Goal: Feedback & Contribution: Submit feedback/report problem

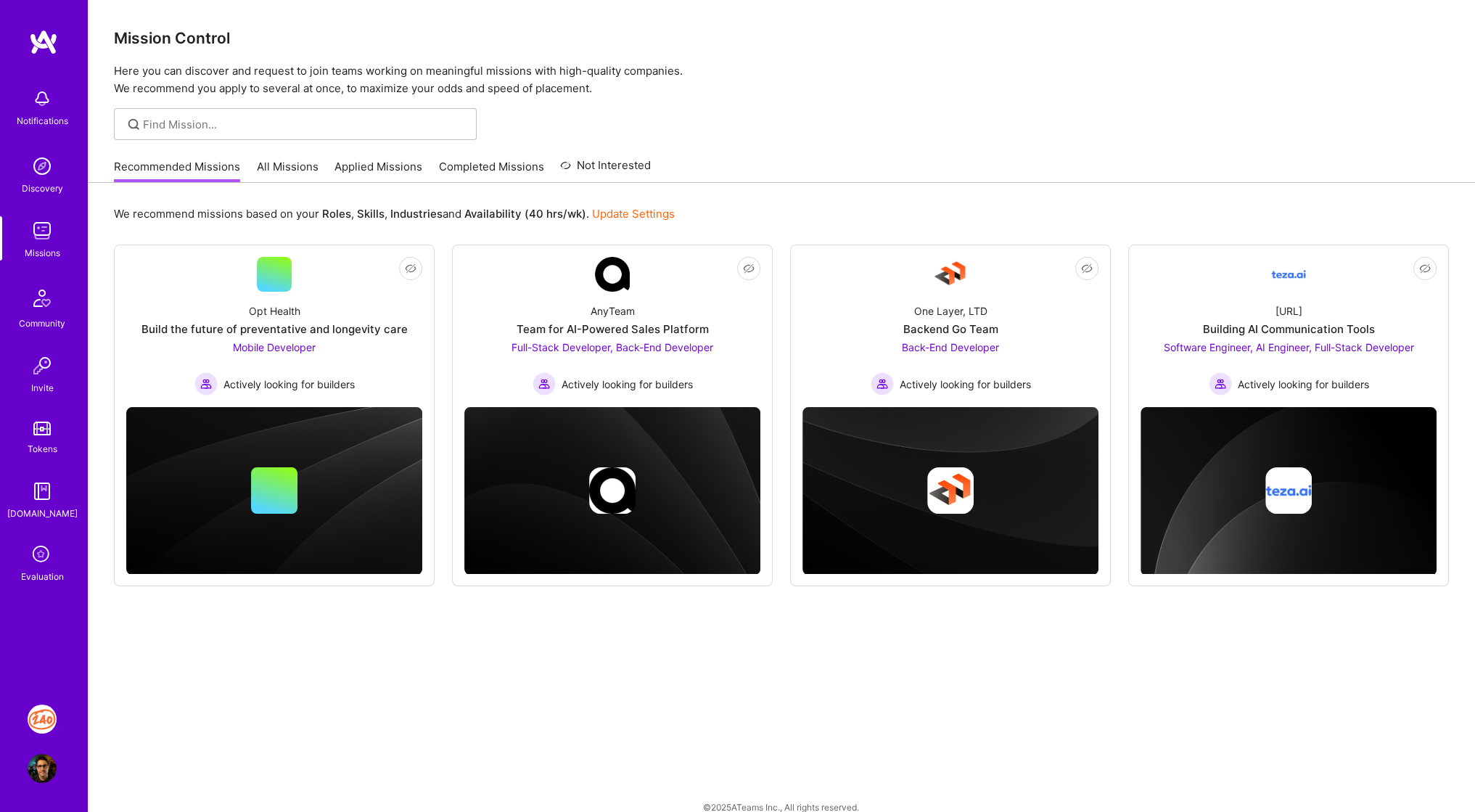
click at [37, 574] on div "Evaluation" at bounding box center [43, 576] width 43 height 16
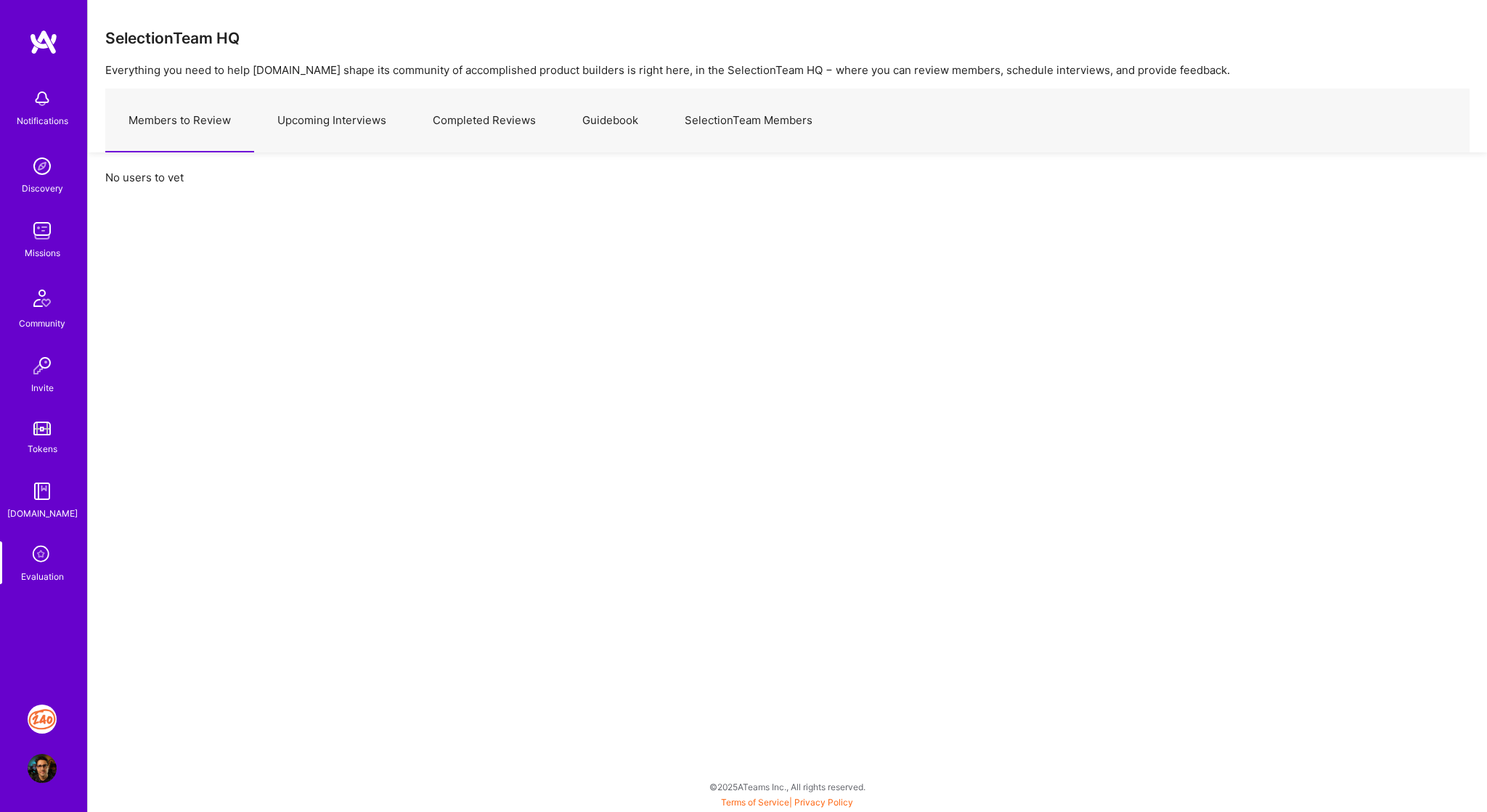
click at [295, 119] on link "Upcoming Interviews" at bounding box center [332, 120] width 156 height 63
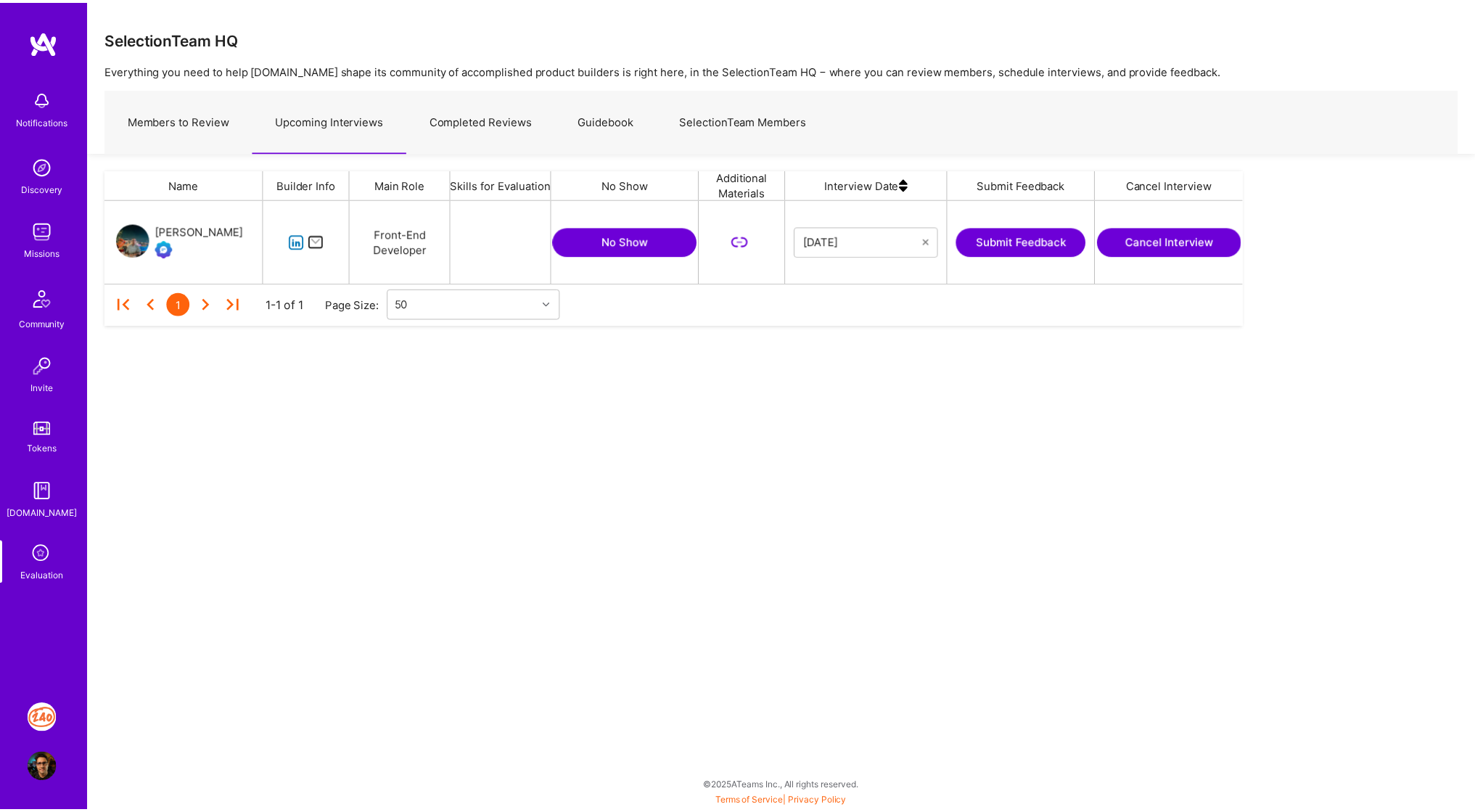
scroll to position [73, 1135]
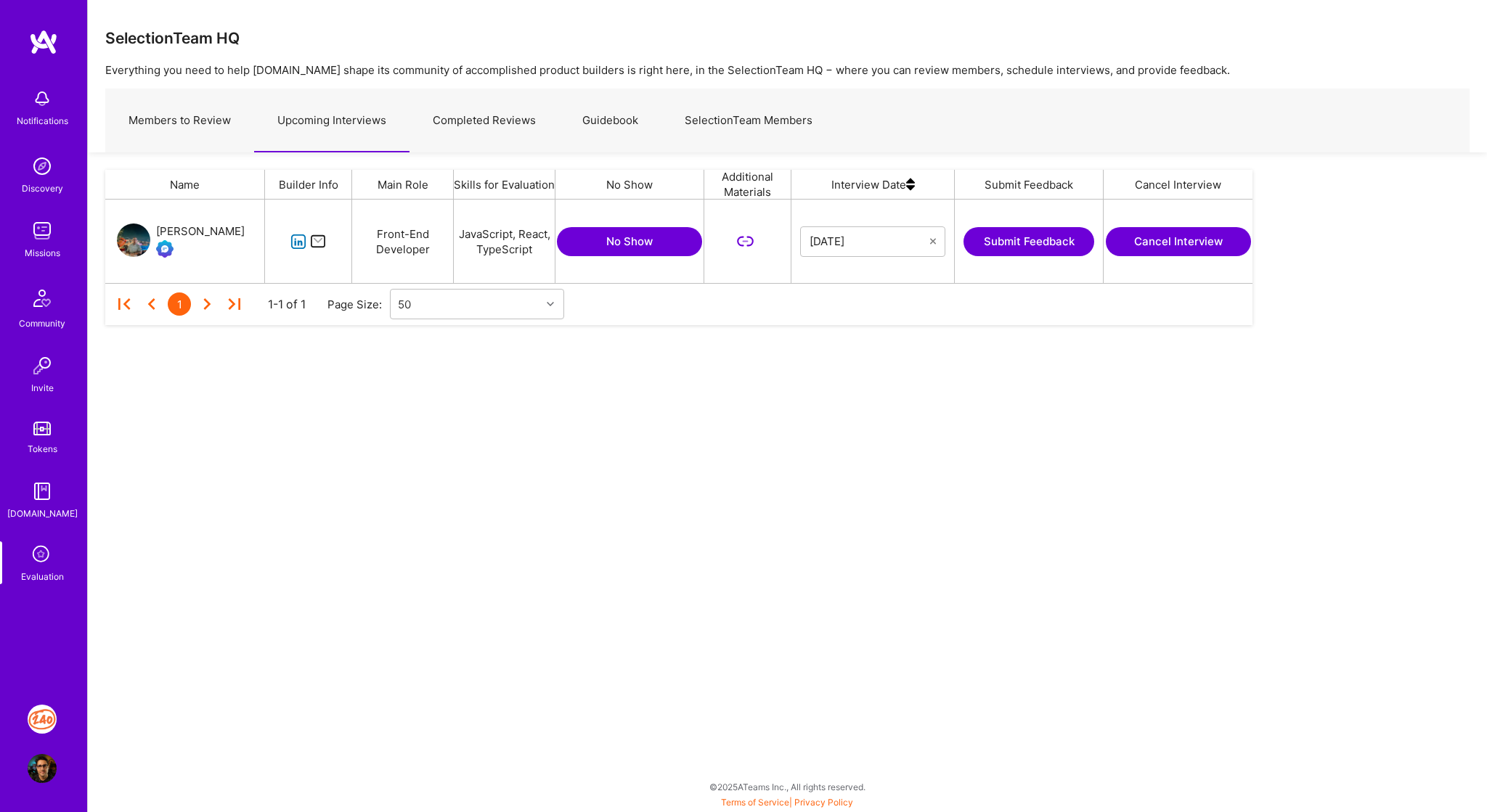
click at [298, 245] on icon "grid" at bounding box center [299, 241] width 16 height 16
click at [301, 240] on icon "grid" at bounding box center [299, 241] width 16 height 16
click at [1038, 246] on button "Submit Feedback" at bounding box center [1028, 241] width 131 height 29
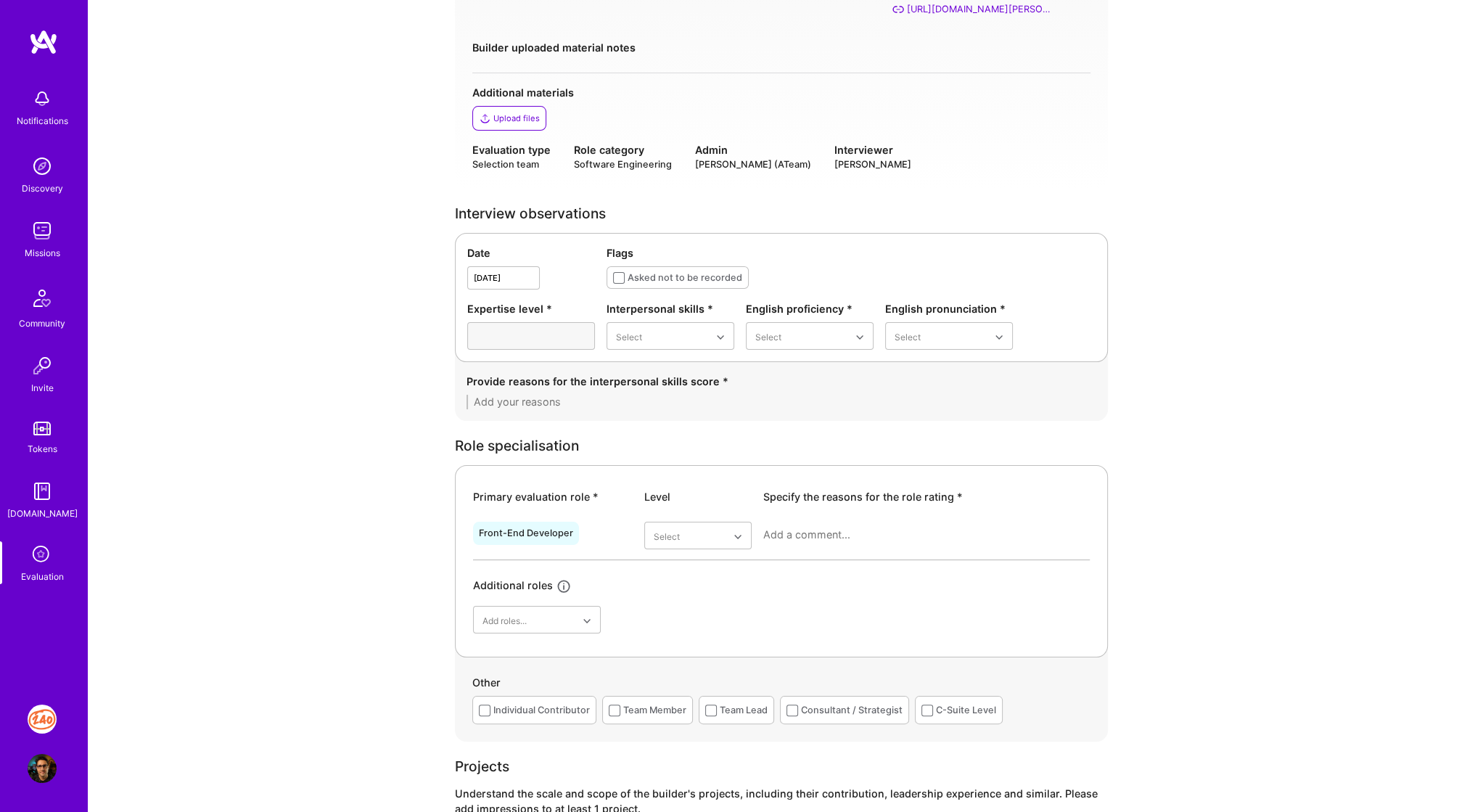
scroll to position [220, 0]
click at [554, 330] on div at bounding box center [531, 336] width 128 height 28
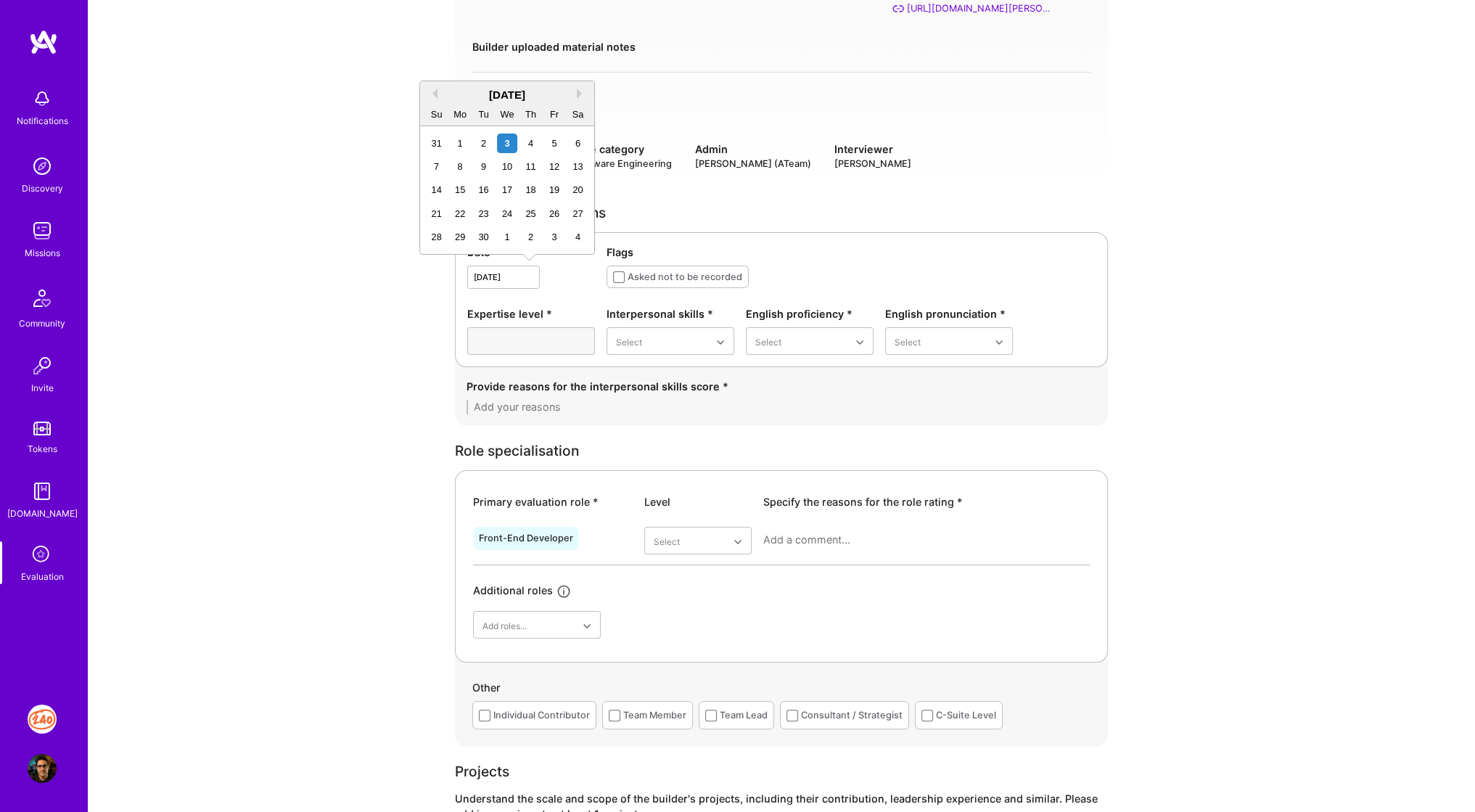
click at [518, 278] on input "[DATE]" at bounding box center [503, 277] width 73 height 23
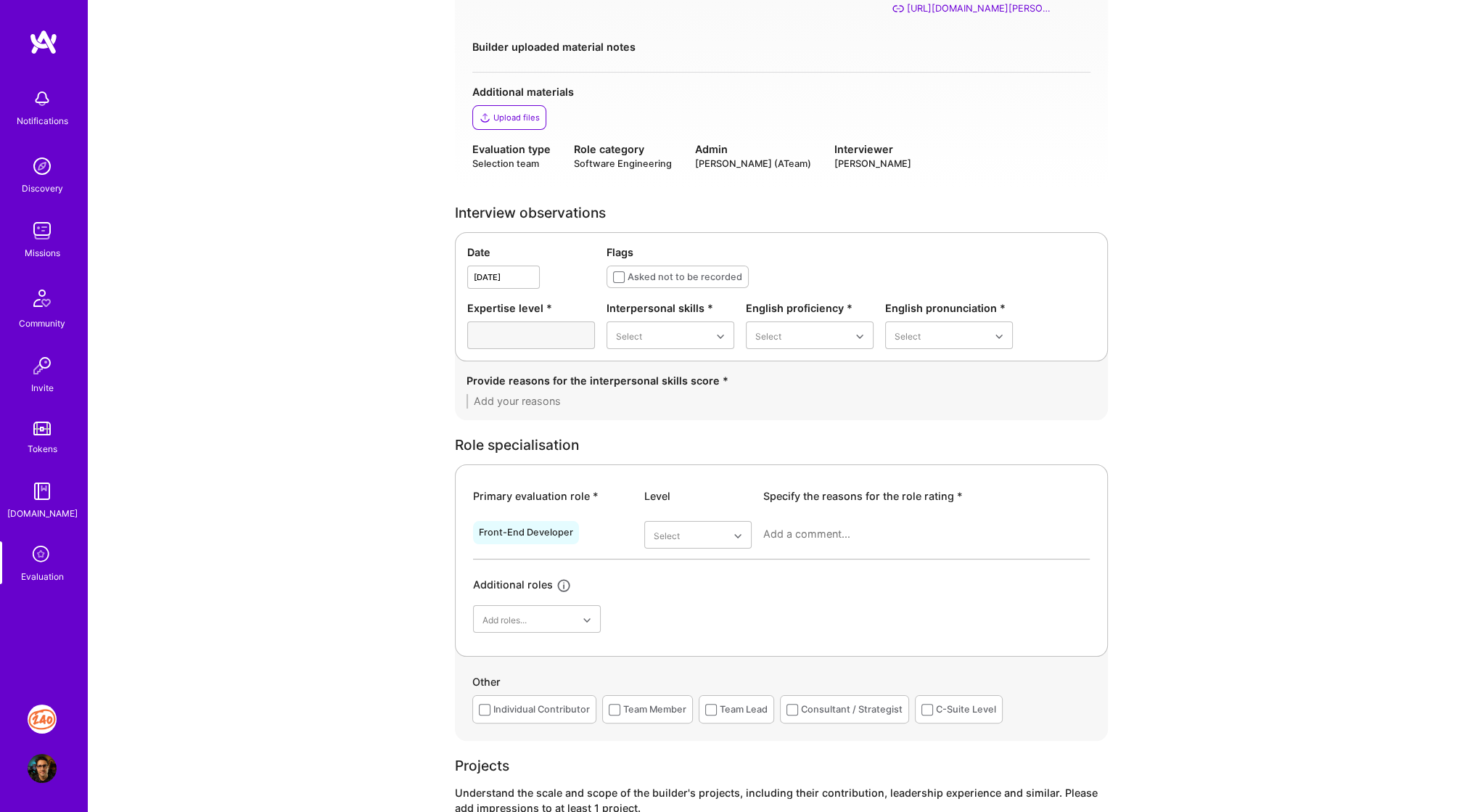
click at [560, 297] on div "Date Sep 3,2025 Flags Asked not to be recorded Expertise level * Interpersonal …" at bounding box center [782, 297] width 653 height 129
click at [554, 413] on div "Provide reasons for the interpersonal skills score *" at bounding box center [782, 390] width 653 height 59
click at [553, 404] on textarea at bounding box center [781, 401] width 629 height 15
click at [561, 419] on div "Provide reasons for the interpersonal skills score *" at bounding box center [782, 390] width 653 height 59
click at [553, 448] on div "Role specialisation" at bounding box center [782, 445] width 653 height 16
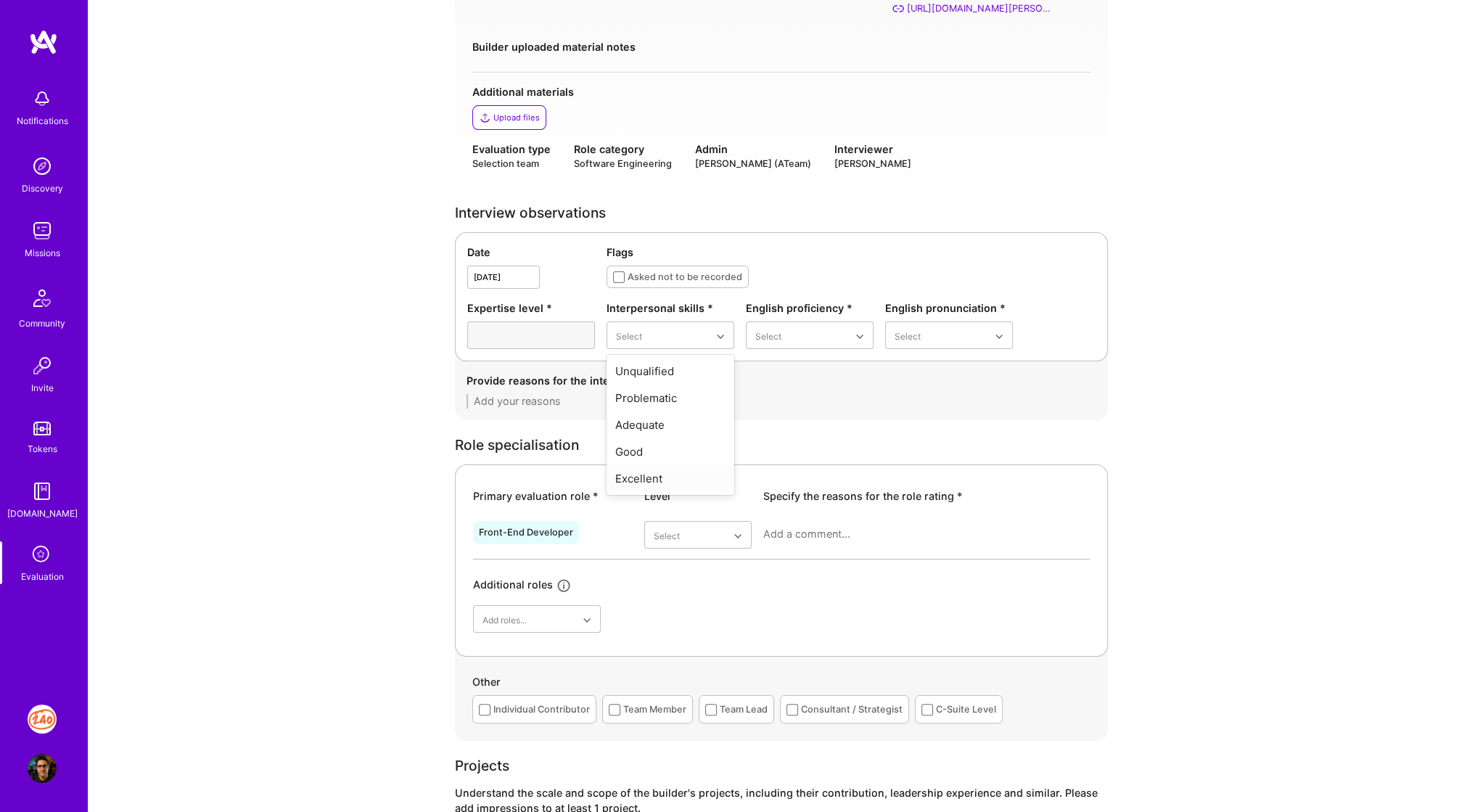
click at [737, 463] on div "Role specialisation Primary evaluation role * Level Specify the reasons for the…" at bounding box center [782, 589] width 653 height 304
click at [749, 463] on div "Role specialisation Primary evaluation role * Level Specify the reasons for the…" at bounding box center [782, 589] width 653 height 304
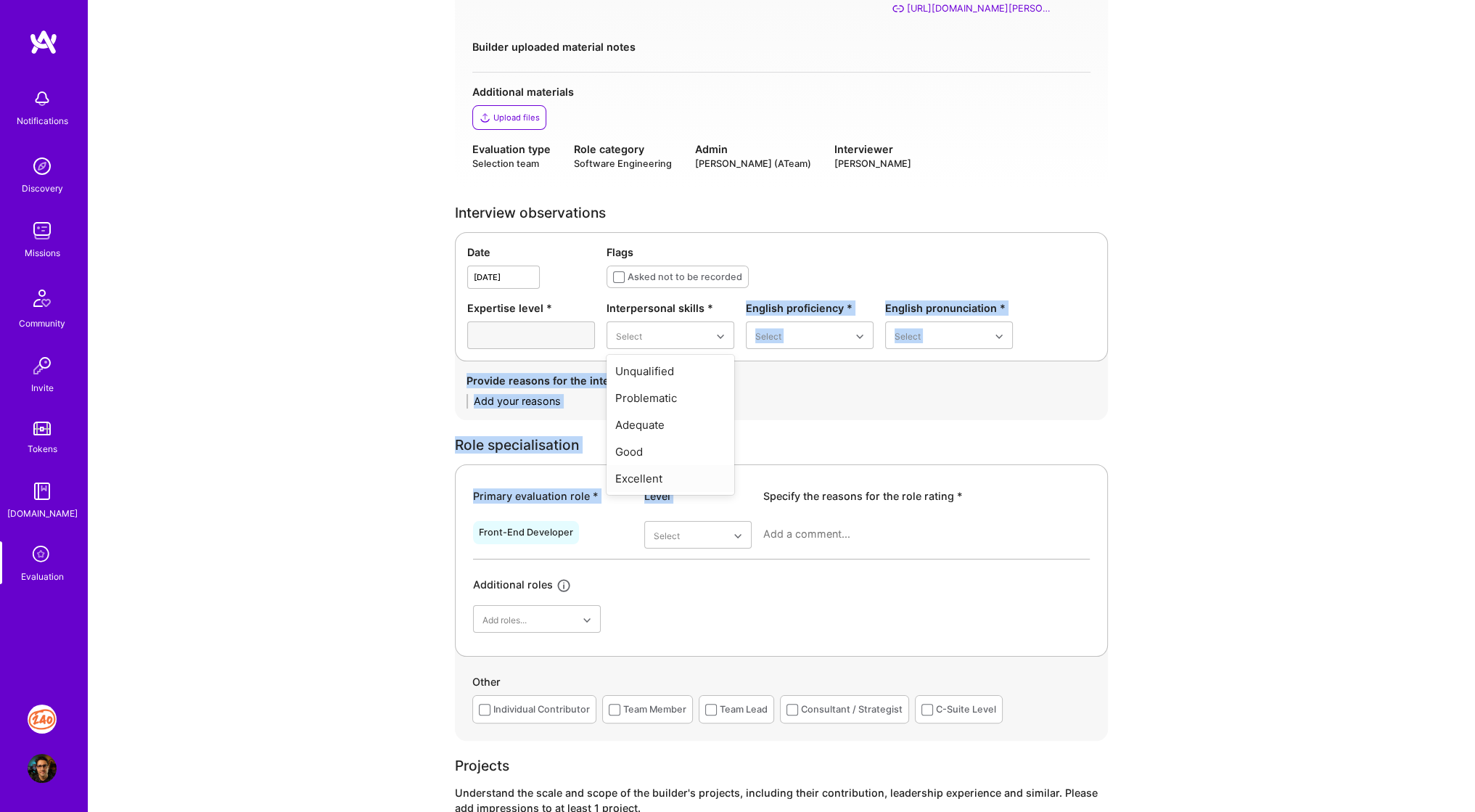
drag, startPoint x: 749, startPoint y: 463, endPoint x: 644, endPoint y: 476, distance: 105.8
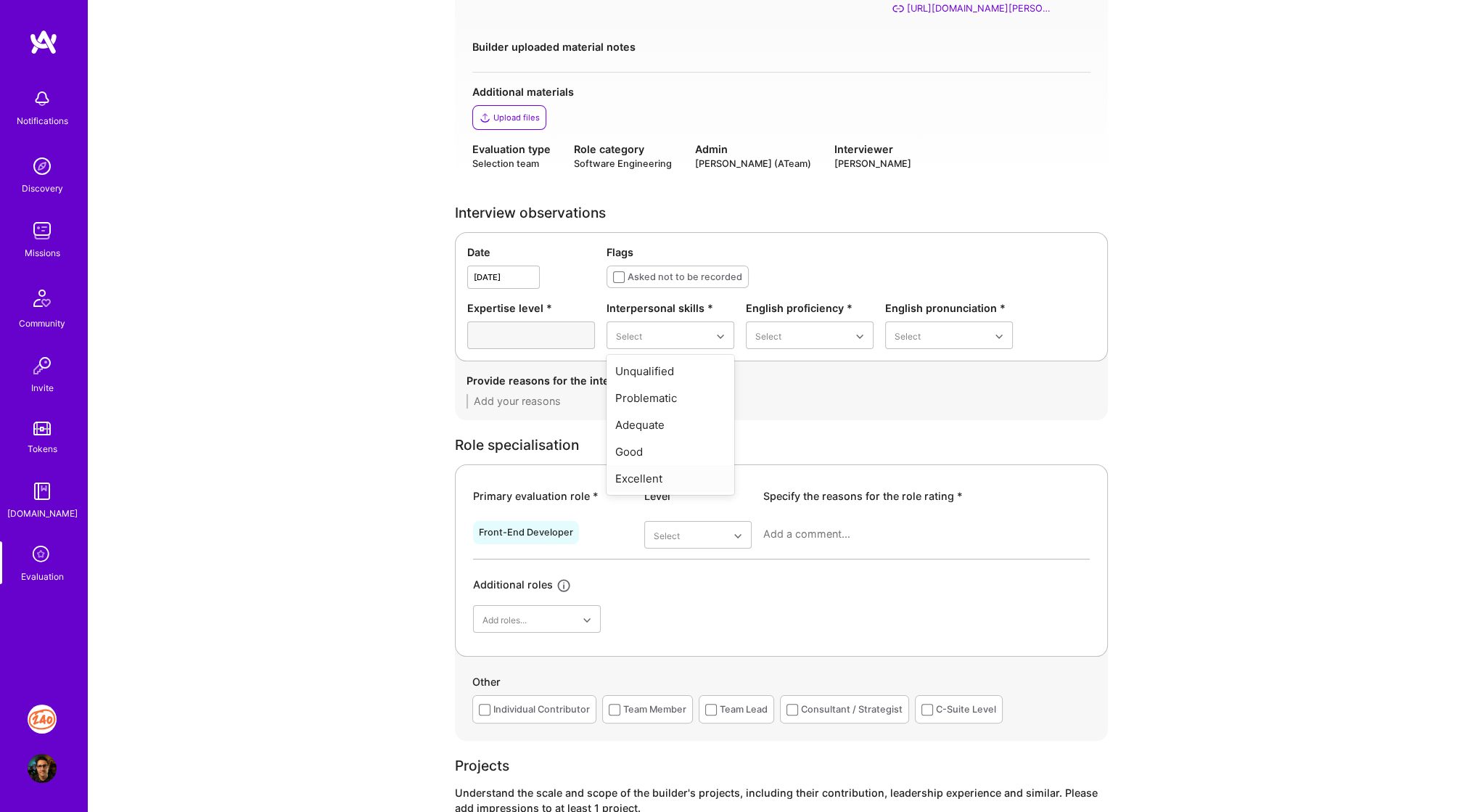
click at [644, 476] on div "Excellent" at bounding box center [670, 478] width 128 height 27
drag, startPoint x: 775, startPoint y: 440, endPoint x: 745, endPoint y: 412, distance: 41.0
click at [745, 412] on div "Provide reasons for the interpersonal skills score *" at bounding box center [782, 390] width 653 height 59
click at [688, 355] on div "Unqualified Problematic Adequate Good" at bounding box center [670, 412] width 128 height 113
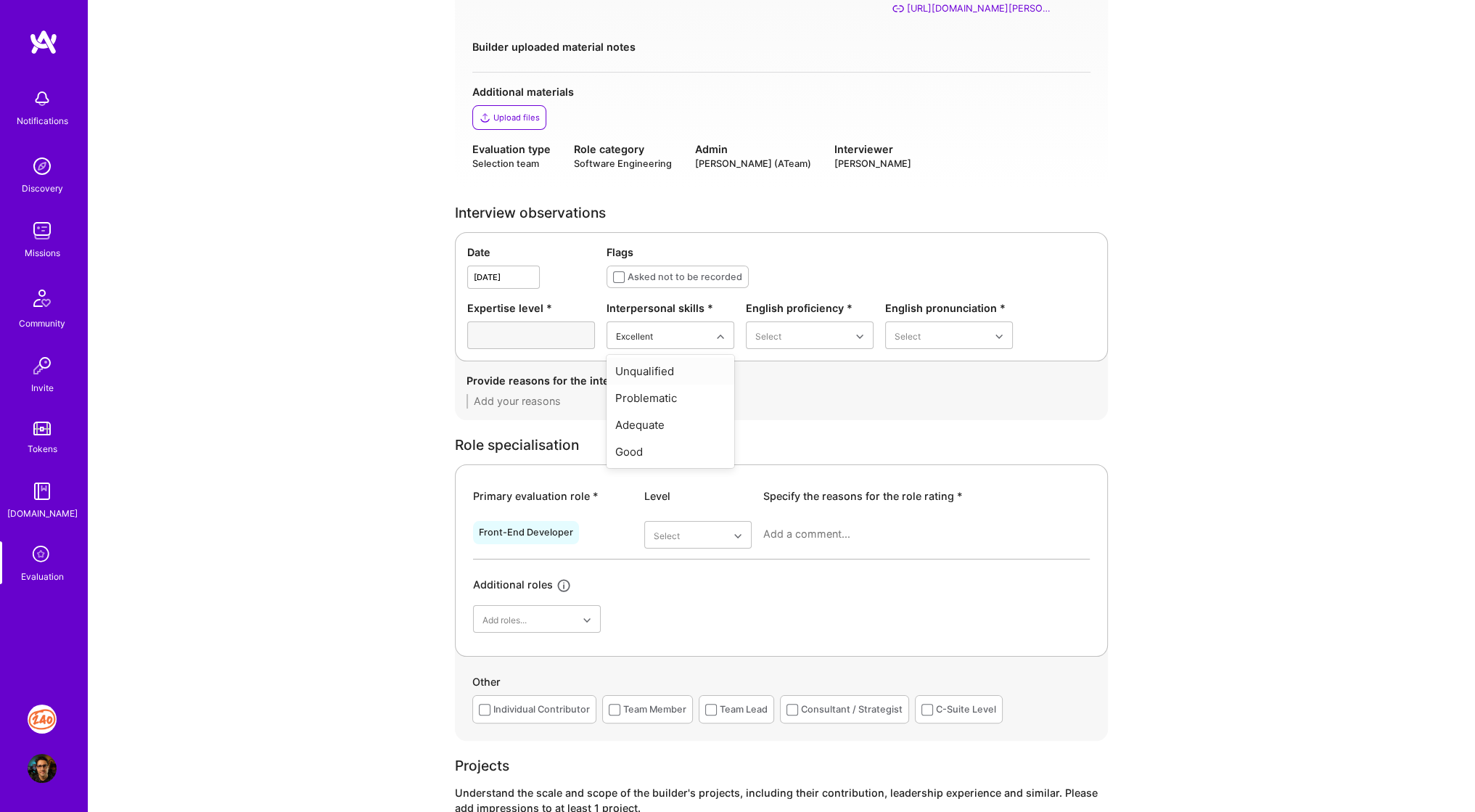
click at [909, 449] on div "Role specialisation" at bounding box center [782, 445] width 653 height 16
click at [664, 452] on div "Good" at bounding box center [670, 451] width 128 height 27
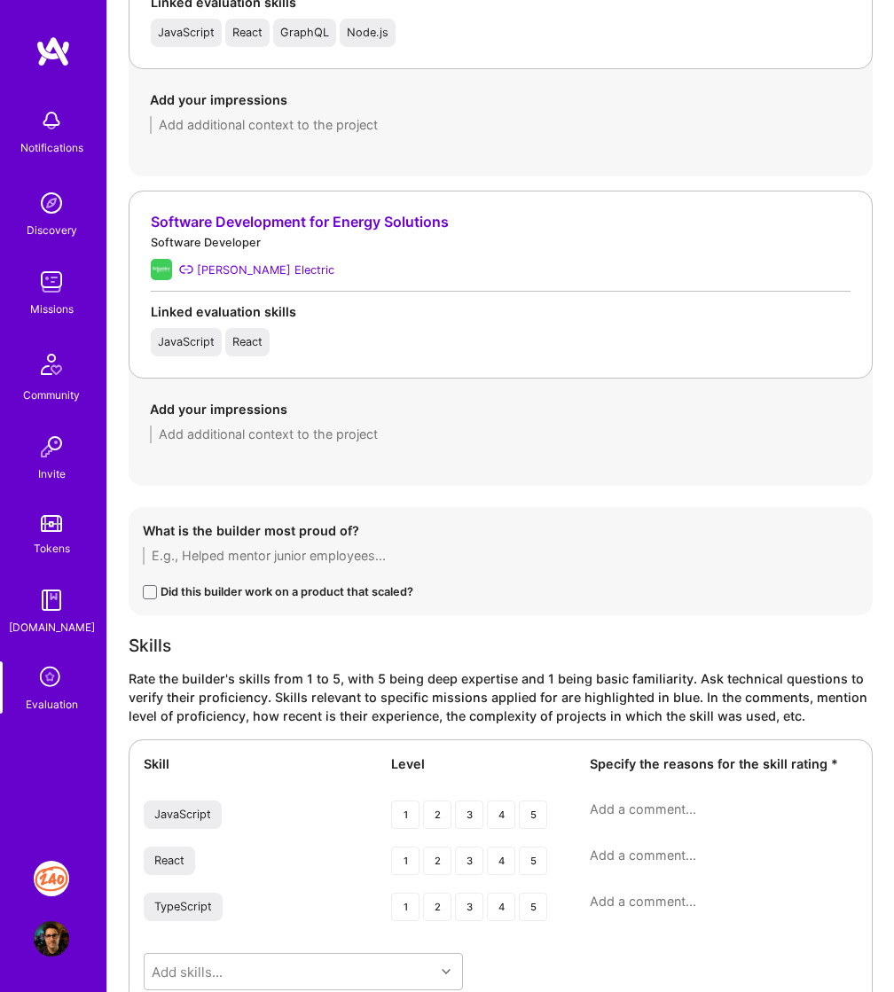
scroll to position [1706, 0]
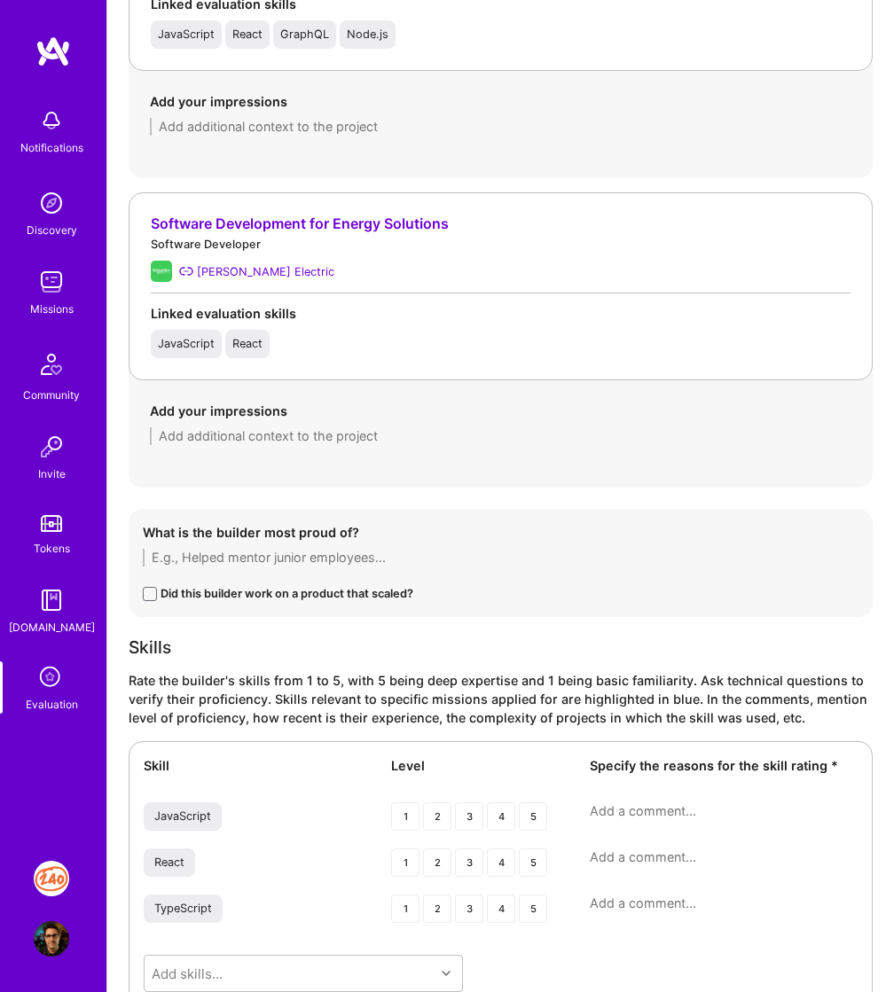
click at [170, 549] on textarea at bounding box center [500, 558] width 715 height 18
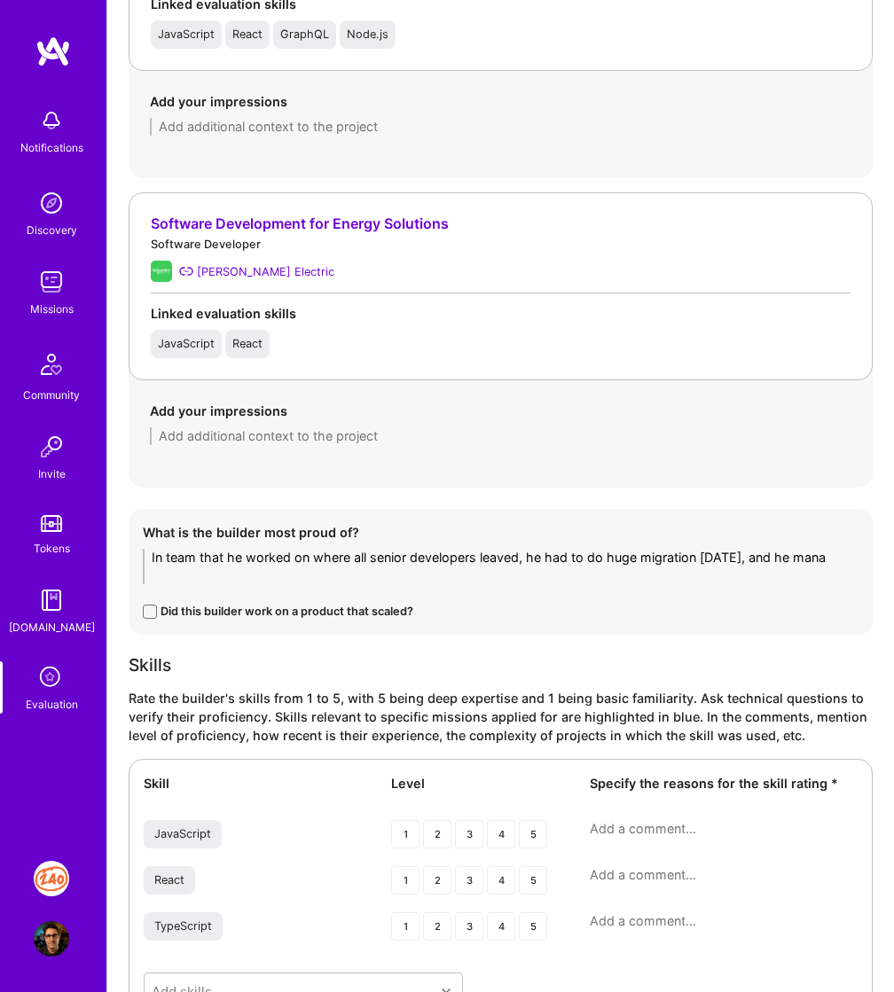
scroll to position [0, 0]
type textarea "In team that he worked on where all senior developers leaved, he had to do huge…"
click at [278, 604] on div "Did this builder work on a product that scaled?" at bounding box center [286, 611] width 253 height 19
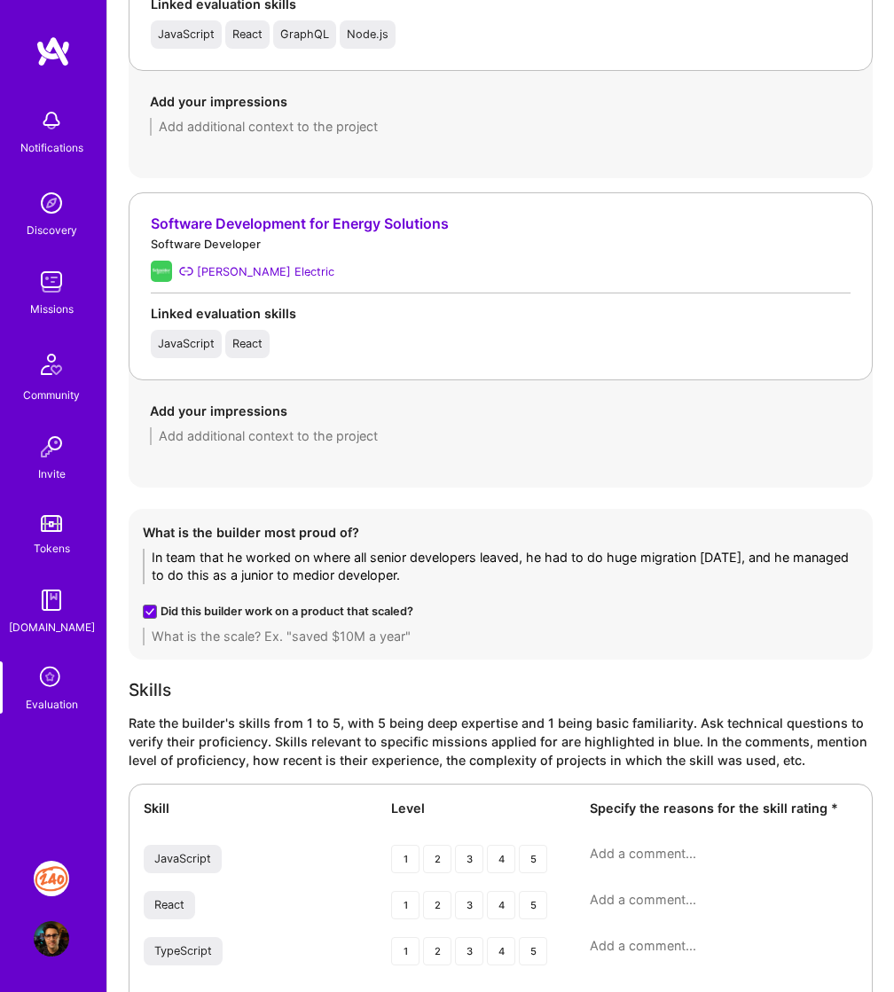
click at [347, 636] on textarea at bounding box center [500, 637] width 715 height 18
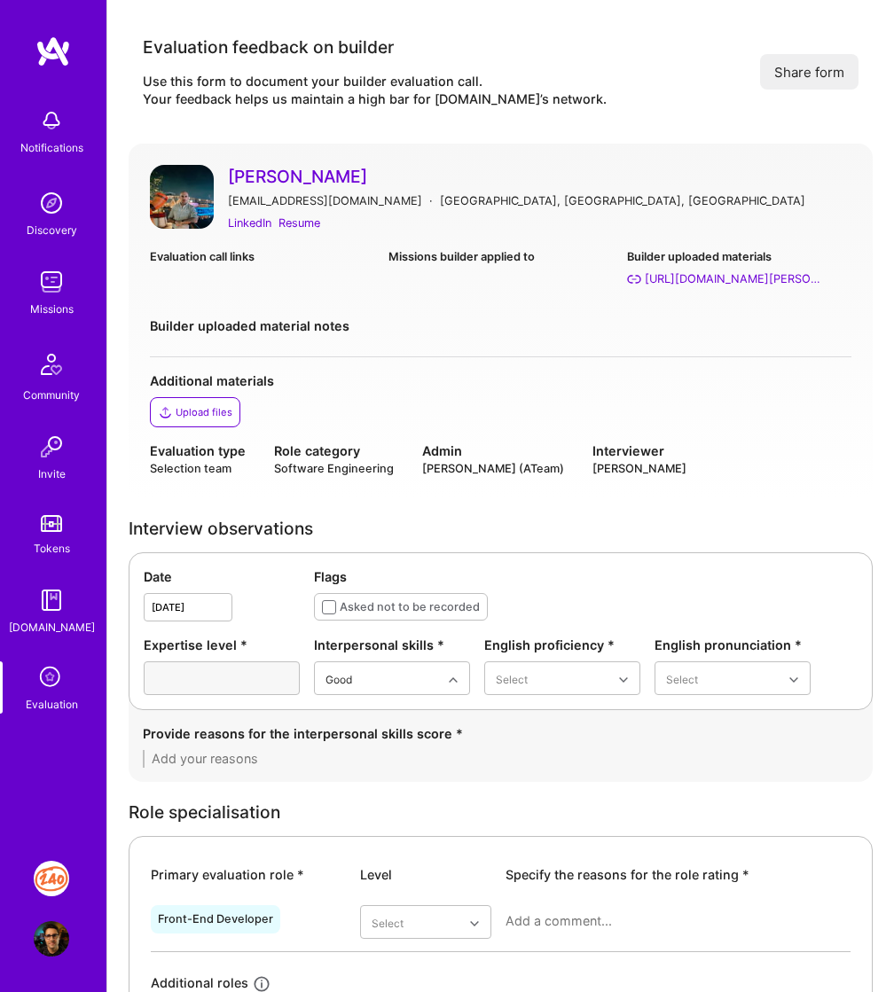
type textarea "He worked in startup from 1000 - 7000 employees, and from no revenue to a billi…"
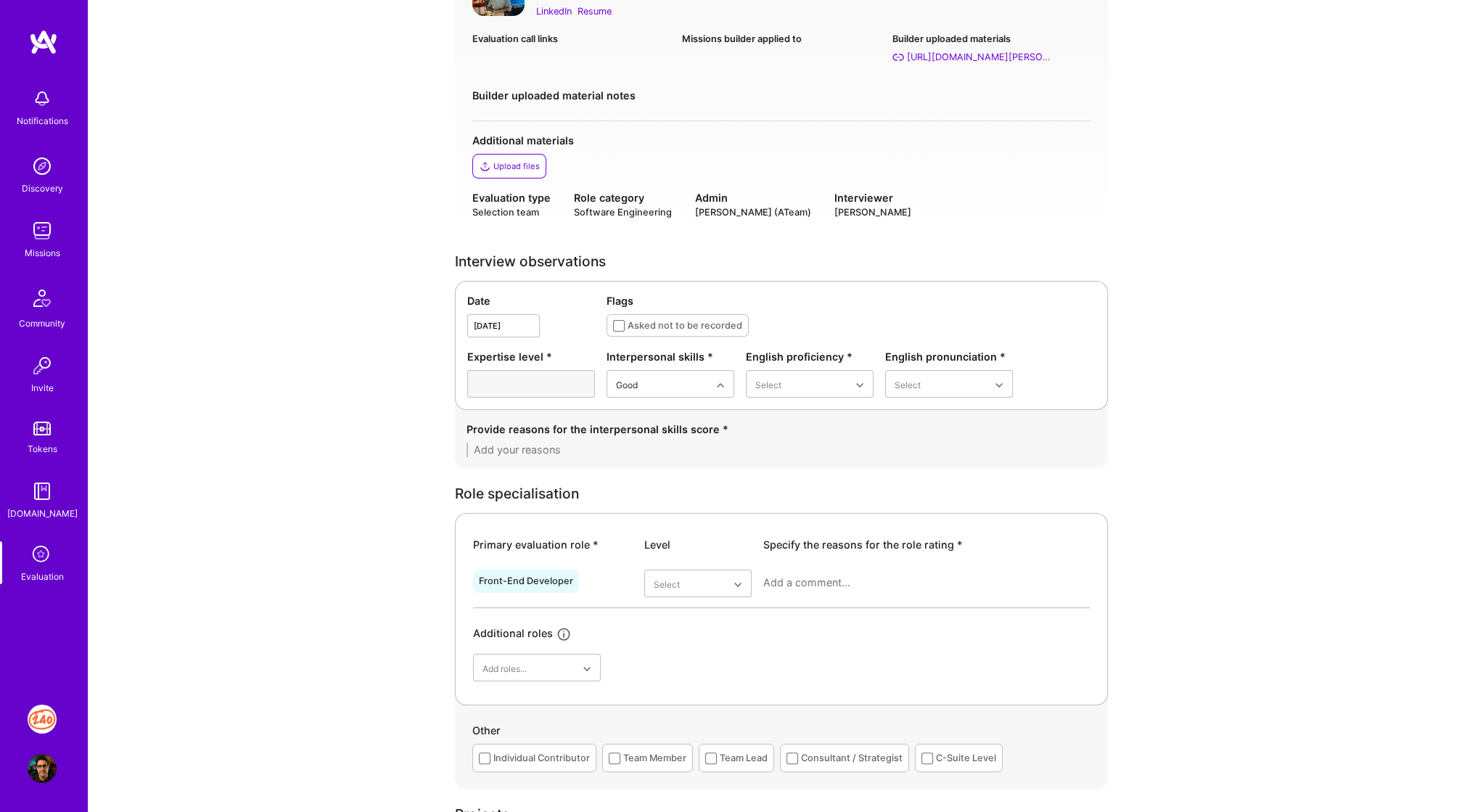
scroll to position [220, 0]
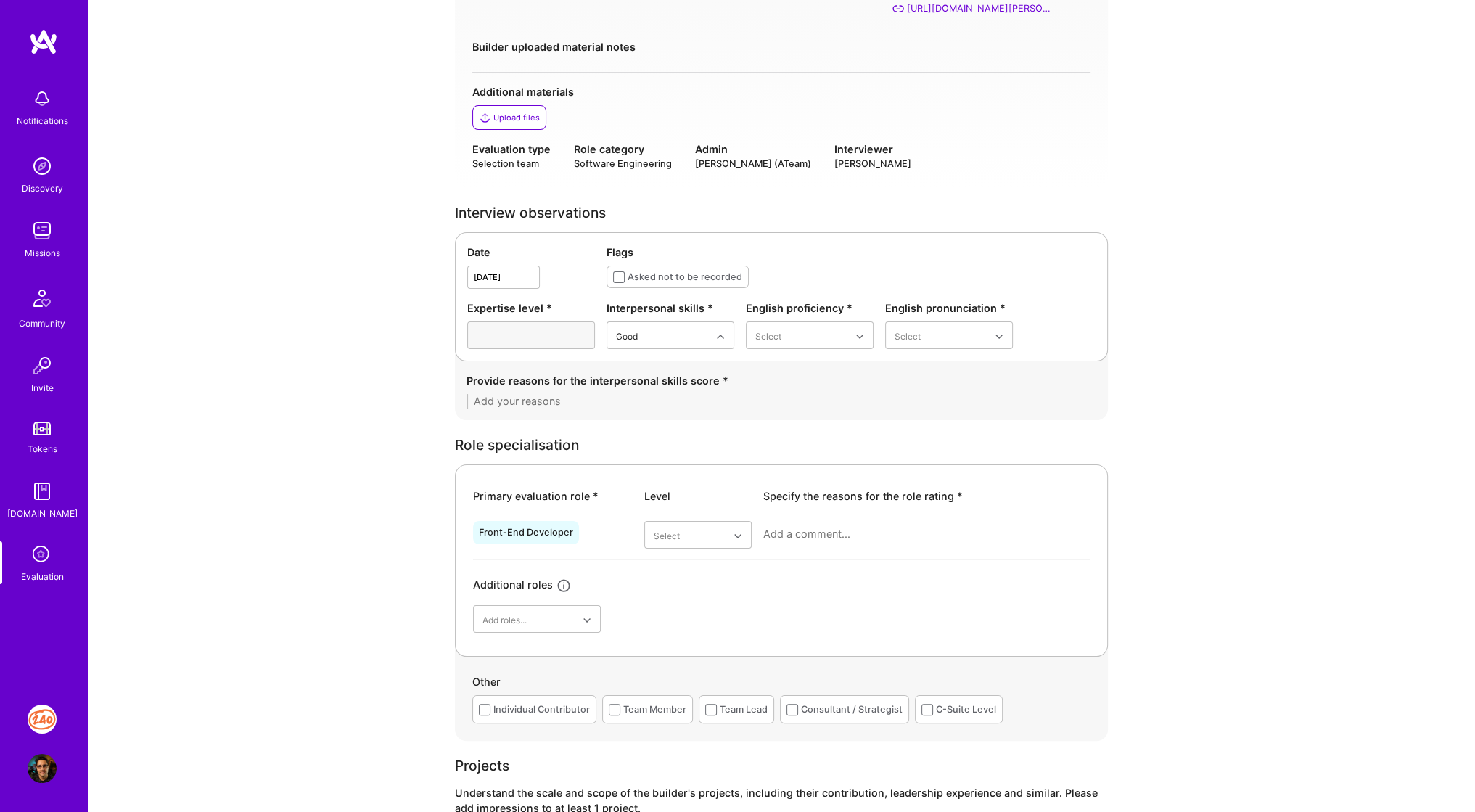
click at [578, 336] on div at bounding box center [531, 336] width 128 height 28
click at [759, 412] on div "Provide reasons for the interpersonal skills score *" at bounding box center [782, 390] width 653 height 59
click at [805, 431] on div "Good" at bounding box center [810, 425] width 128 height 27
drag, startPoint x: 956, startPoint y: 339, endPoint x: 939, endPoint y: 425, distance: 87.7
click at [939, 425] on div "Good" at bounding box center [950, 425] width 128 height 27
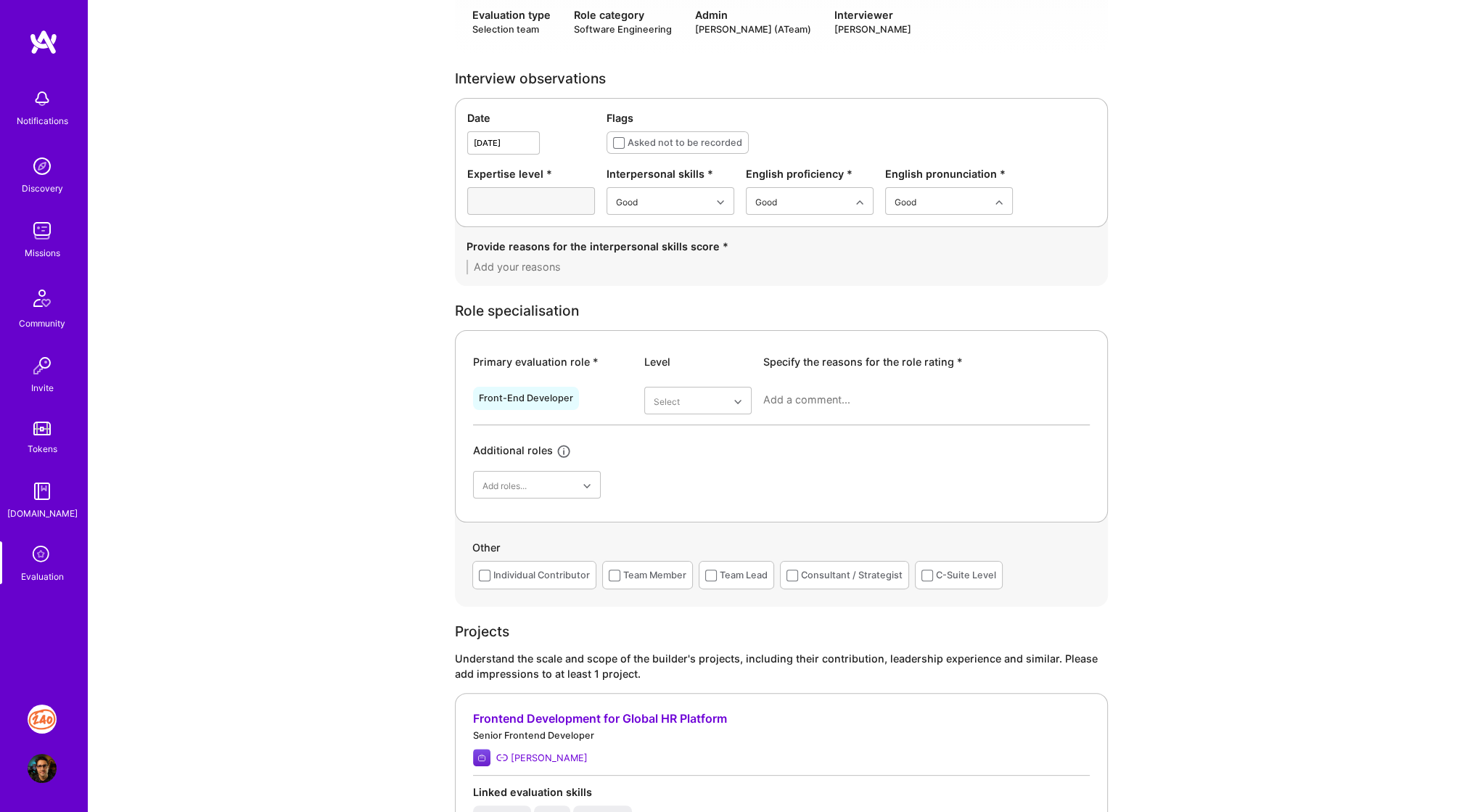
scroll to position [354, 0]
click at [688, 539] on div "Very good" at bounding box center [697, 544] width 107 height 27
click at [778, 402] on textarea at bounding box center [927, 400] width 327 height 15
drag, startPoint x: 793, startPoint y: 388, endPoint x: 793, endPoint y: 396, distance: 8.0
click at [793, 396] on div "H Enter at least 20 characters." at bounding box center [927, 406] width 327 height 38
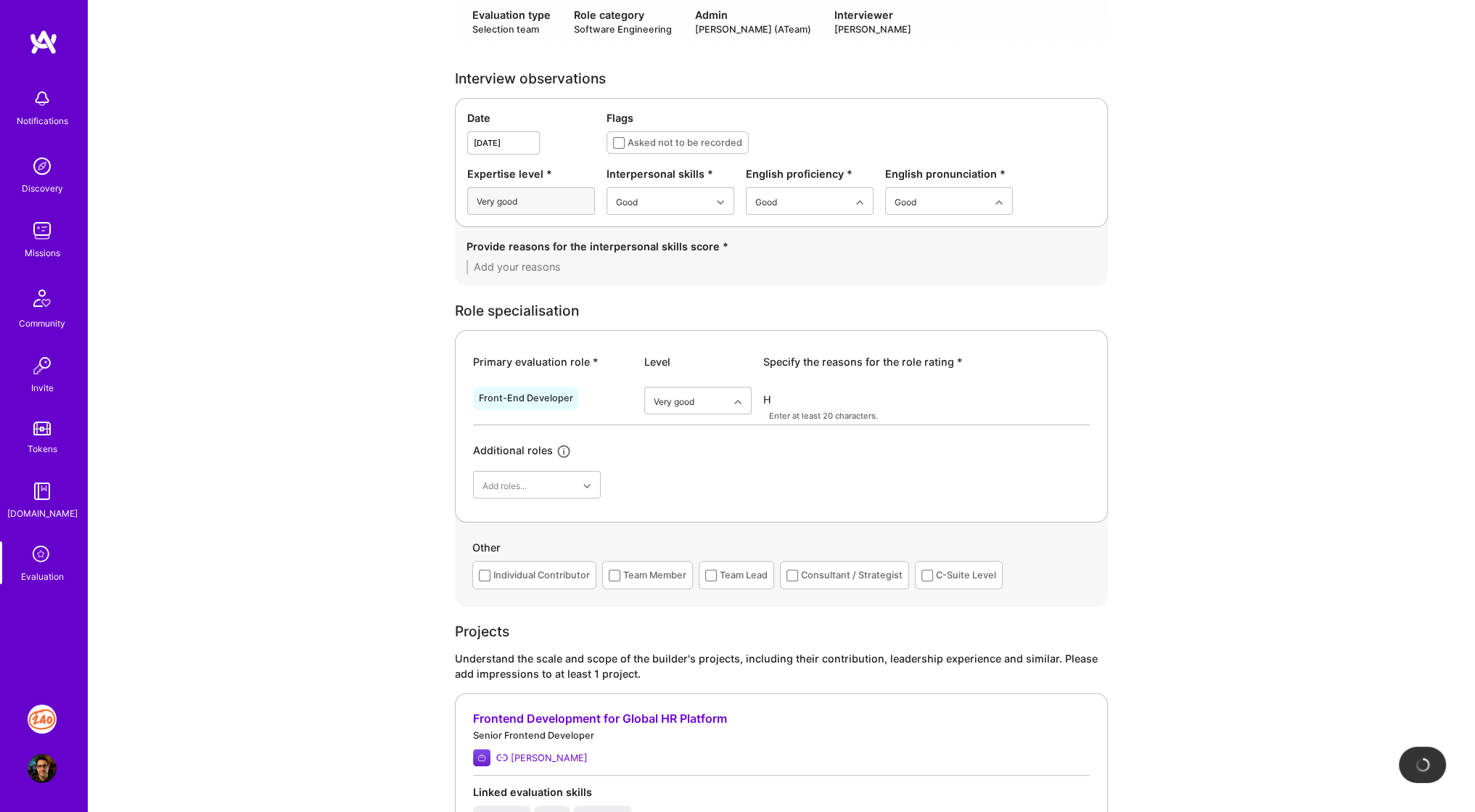
click at [793, 396] on textarea "H" at bounding box center [927, 400] width 327 height 15
click at [975, 396] on textarea "His understanding of frontend technologies and experience that he has" at bounding box center [927, 407] width 327 height 29
click at [950, 413] on textarea "His understanding of frontend technologies, solving problems and experience tha…" at bounding box center [927, 407] width 327 height 29
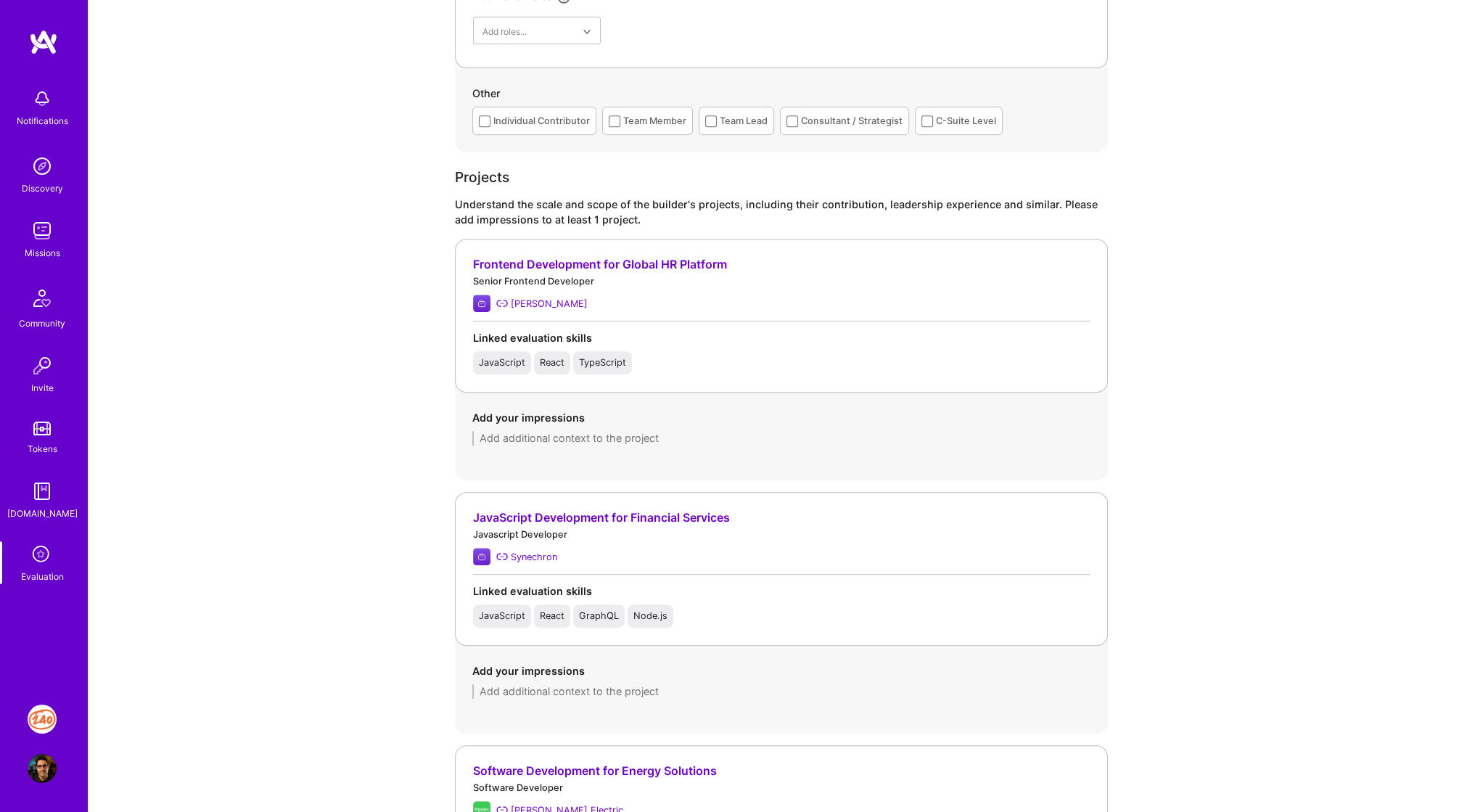
scroll to position [810, 0]
type textarea "His understanding of frontend technologies, solving problems and experience tha…"
click at [599, 444] on div "Add your impressions" at bounding box center [782, 426] width 653 height 70
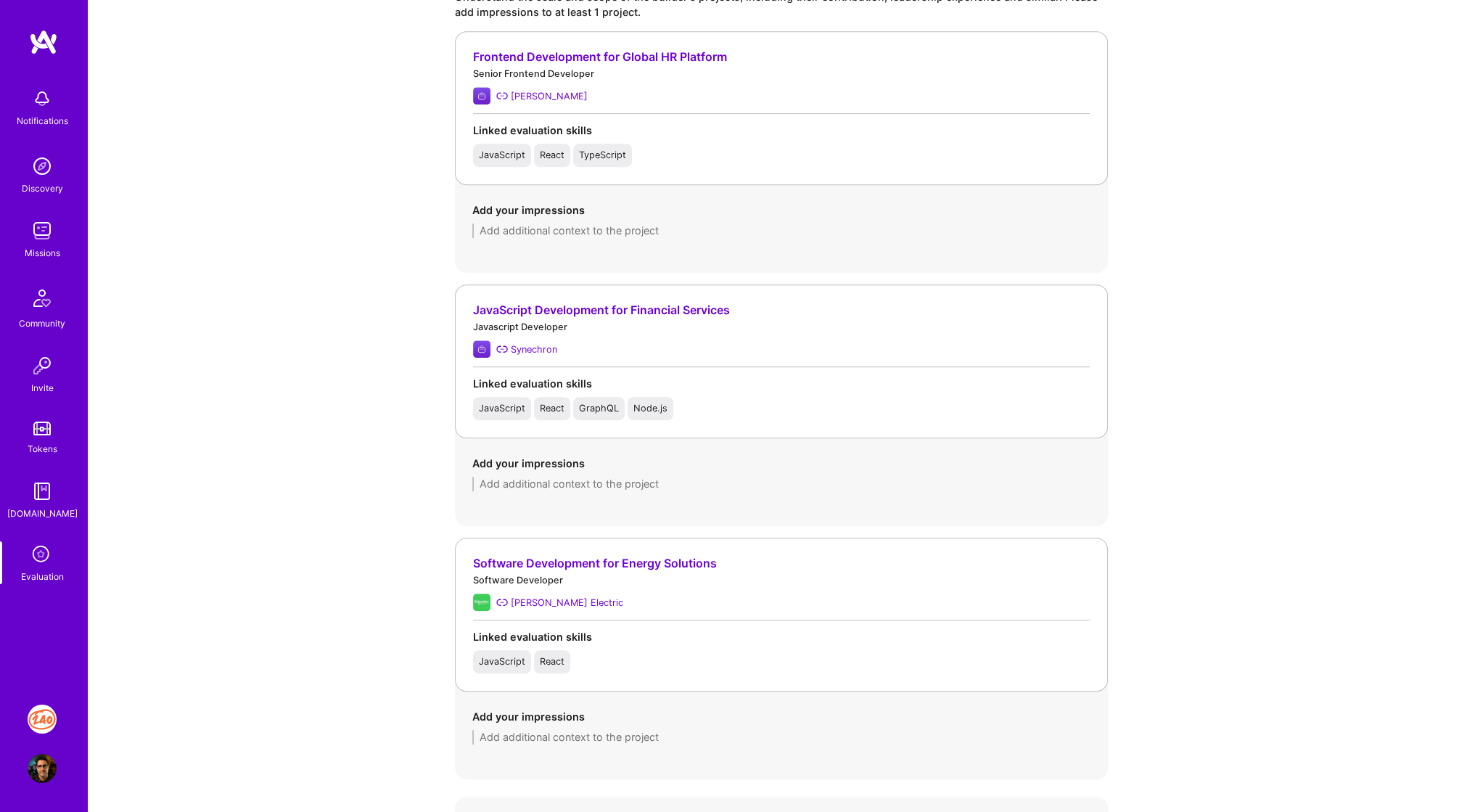
scroll to position [1017, 0]
click at [521, 476] on textarea at bounding box center [781, 483] width 618 height 15
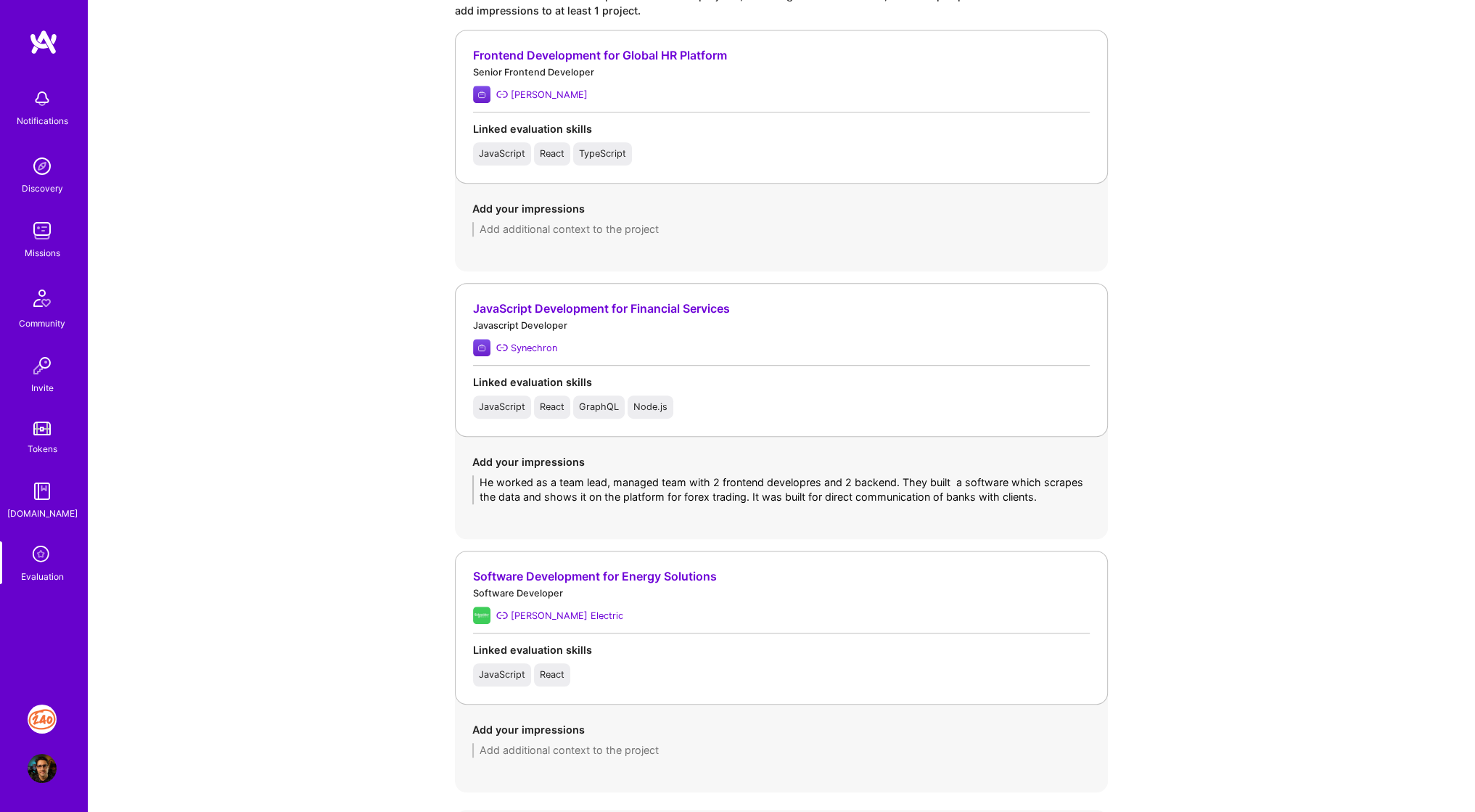
scroll to position [0, 0]
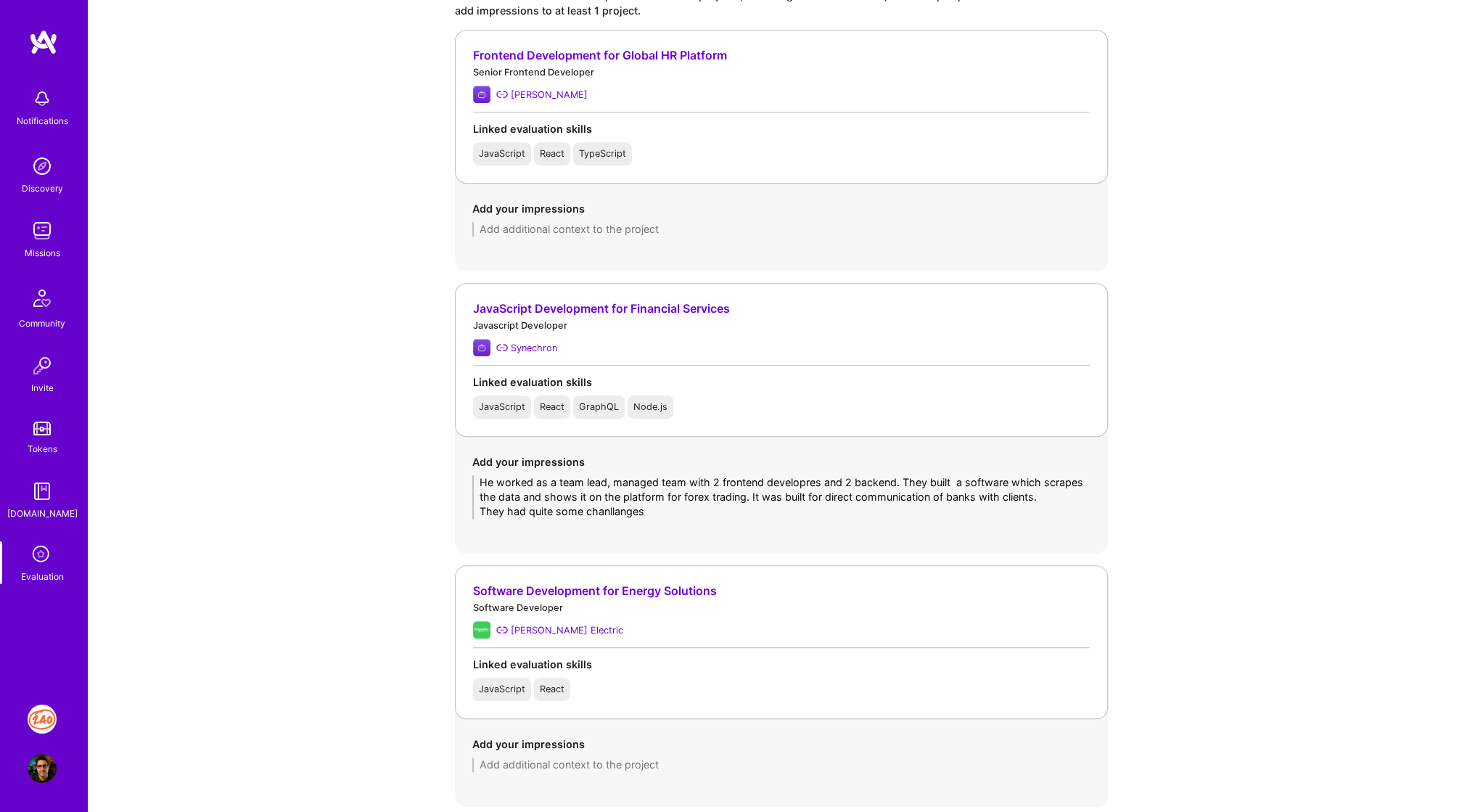
click at [607, 512] on textarea "He worked as a team lead, managed team with 2 frontend developres and 2 backend…" at bounding box center [781, 497] width 618 height 43
click at [792, 224] on textarea at bounding box center [781, 229] width 618 height 15
click at [716, 504] on textarea "He worked as a team lead, managed team with 2 frontend developres and 2 backend…" at bounding box center [781, 497] width 618 height 43
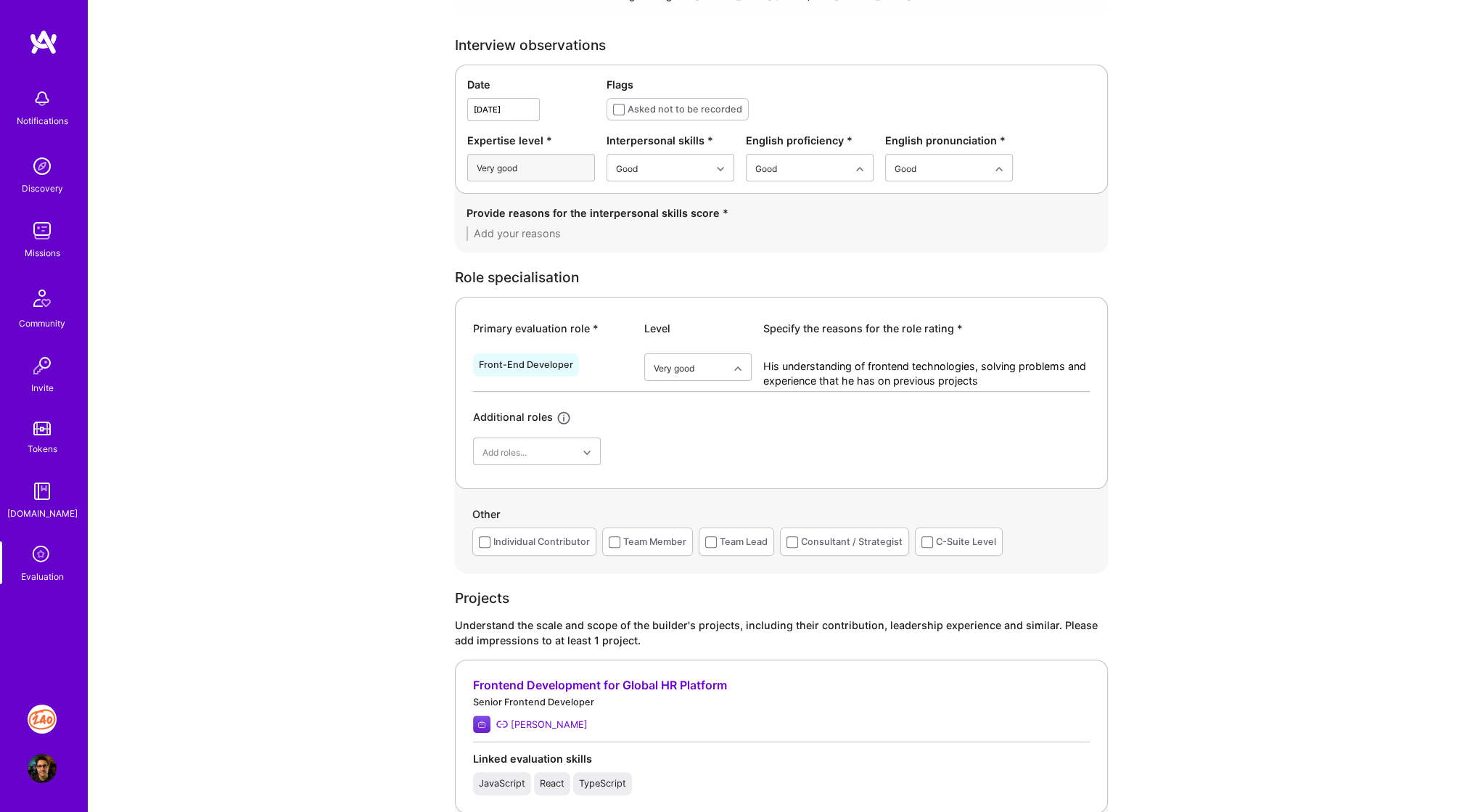
scroll to position [386, 0]
type textarea "He worked as a team lead, managed team with 2 frontend developres and 2 backend…"
click at [828, 366] on textarea "His understanding of frontend technologies, solving problems and experience tha…" at bounding box center [927, 375] width 327 height 29
type textarea "His understanding of frontend technologies, solving problems, and experience th…"
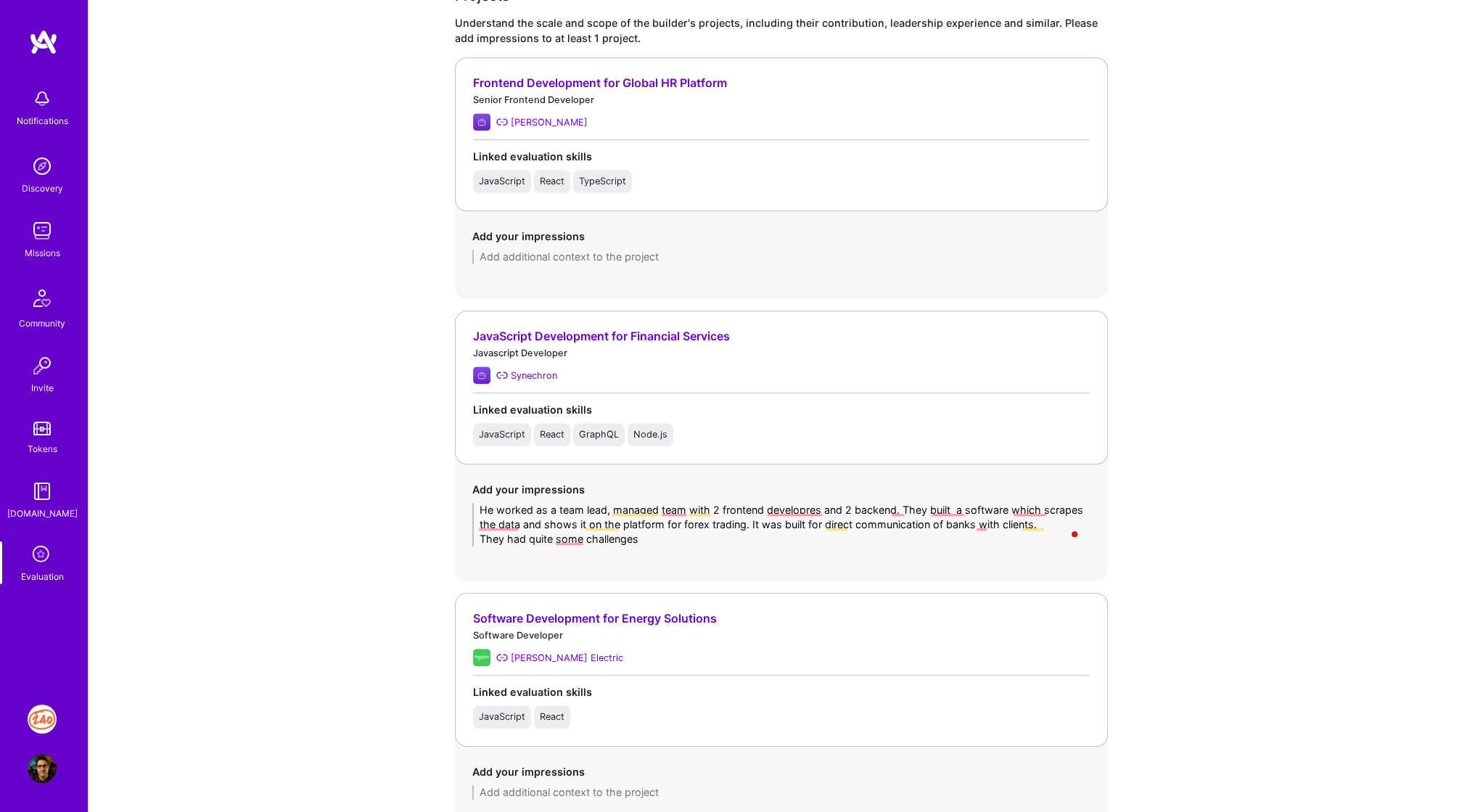
scroll to position [1004, 0]
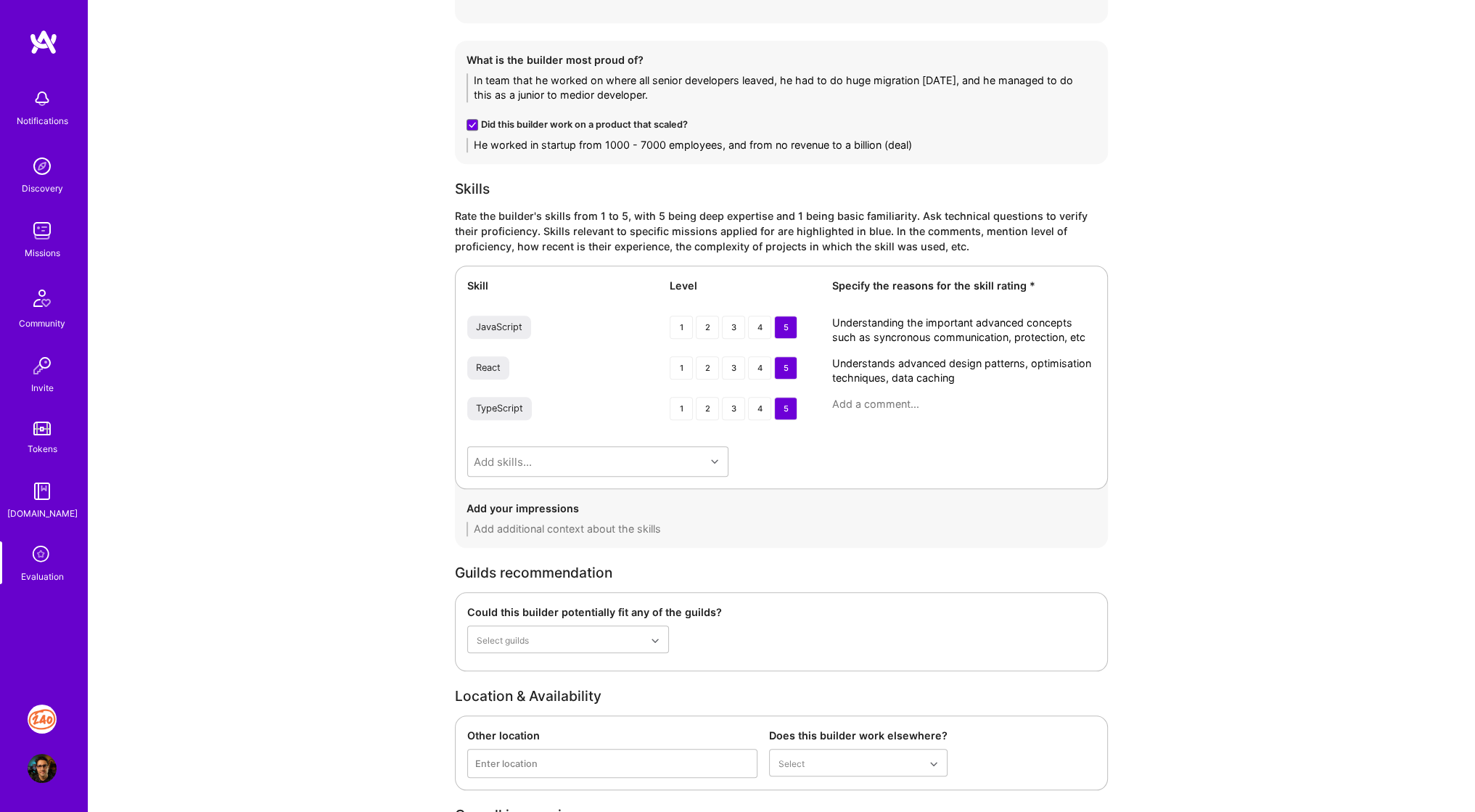
type textarea "Understands advanced design patterns, optimisation techniques, data caching"
click at [903, 401] on textarea at bounding box center [964, 404] width 264 height 15
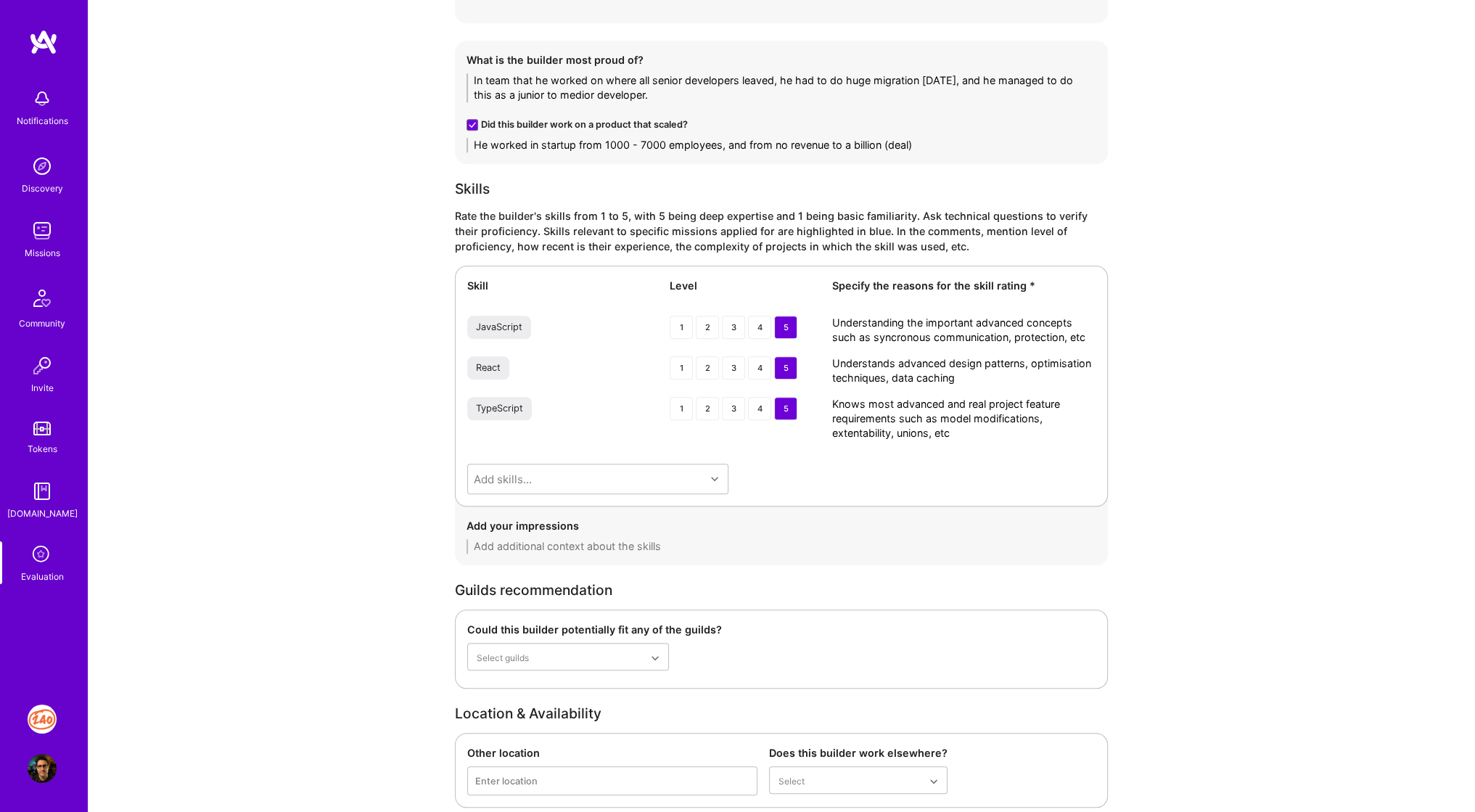
type textarea "Knows most advanced and real project feature requirements such as model modific…"
click at [903, 374] on textarea "Understands advanced design patterns, optimisation techniques, data caching" at bounding box center [964, 370] width 264 height 29
click at [906, 316] on textarea "Understanding the important advanced concepts such as syncronous communication,…" at bounding box center [964, 330] width 264 height 29
type textarea "Understanding the important advanced concepts such as synchronous communication…"
click at [900, 411] on textarea "Knows most advanced and real project feature requirements such as model modific…" at bounding box center [964, 418] width 264 height 43
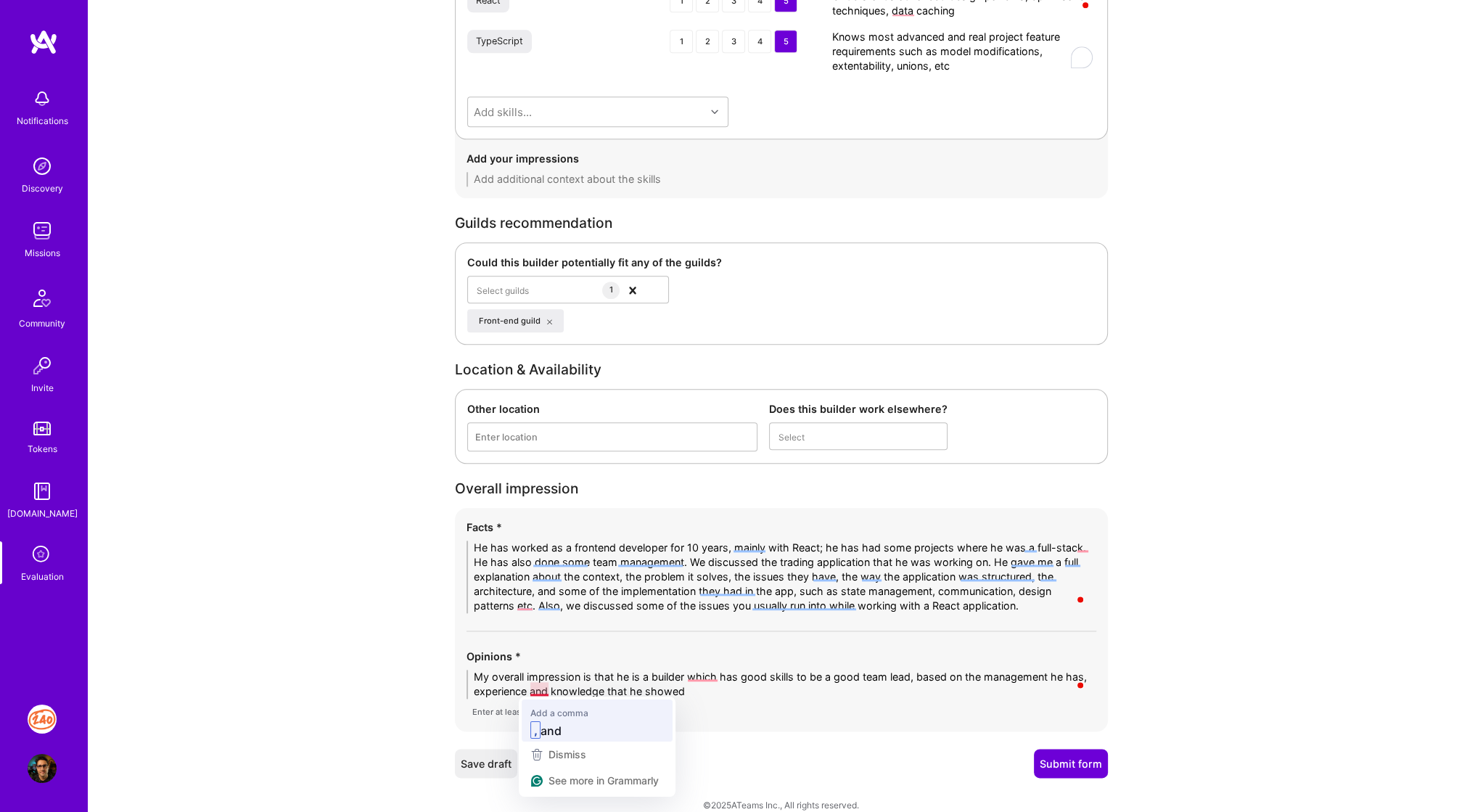
type textarea "My overall impression is that he is a builder which has good skills to be a goo…"
drag, startPoint x: 700, startPoint y: 692, endPoint x: 705, endPoint y: 664, distance: 28.4
click at [705, 664] on div "Opinions * My overall impression is that he is a builder which has good skills …" at bounding box center [781, 684] width 629 height 71
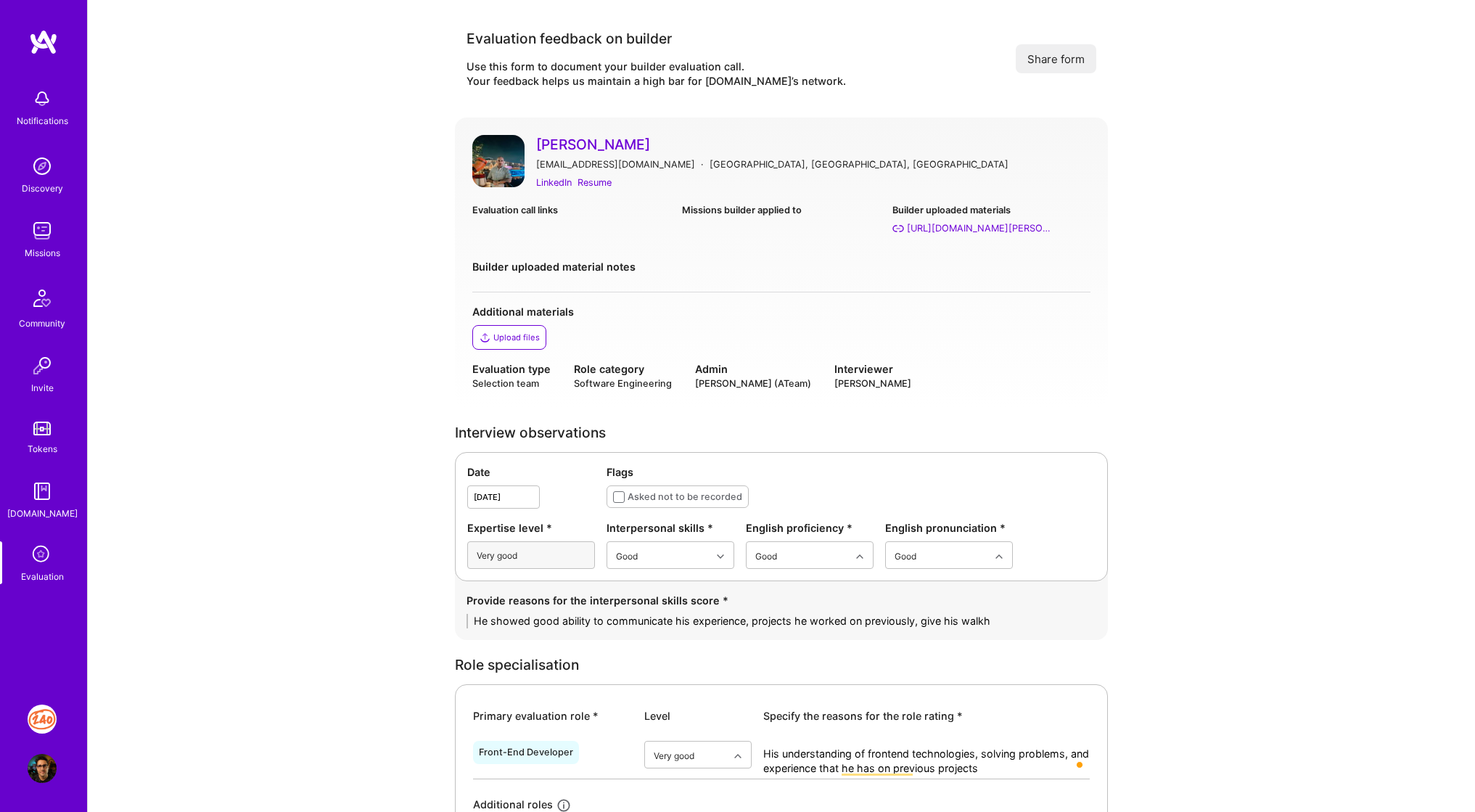
scroll to position [214, 0]
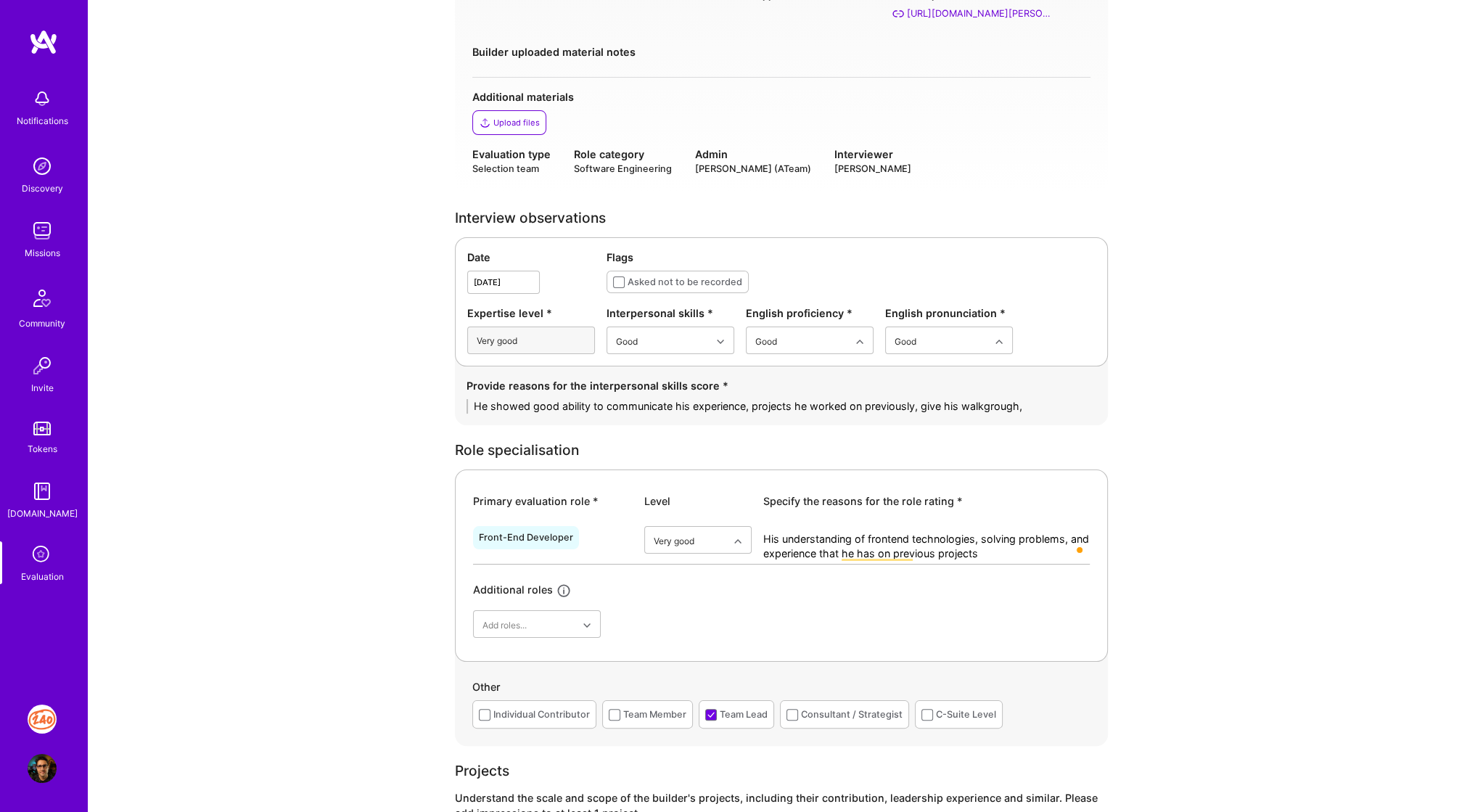
click at [1019, 409] on textarea "He showed good ability to communicate his experience, projects he worked on pre…" at bounding box center [781, 407] width 629 height 15
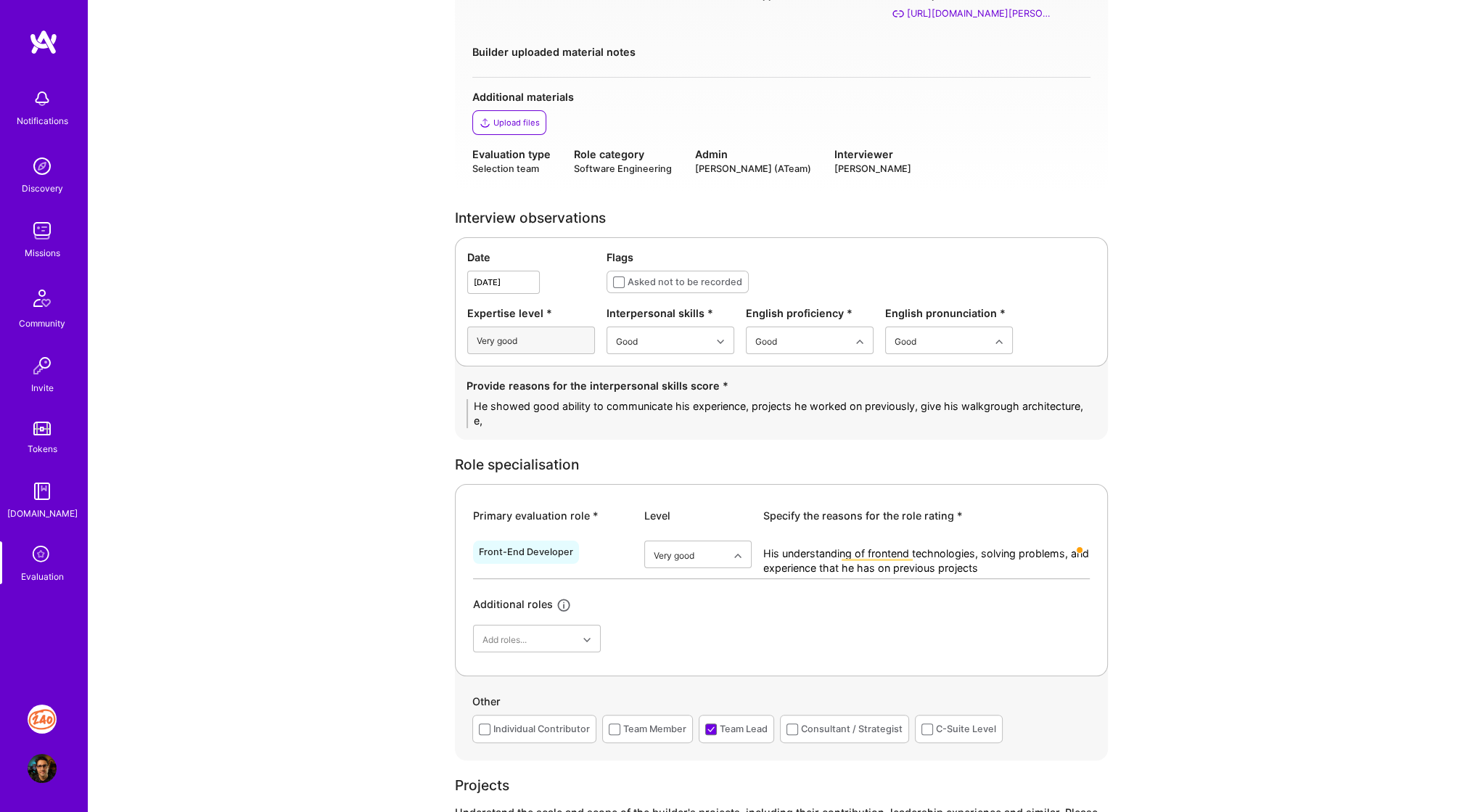
scroll to position [0, 0]
click at [1013, 540] on div "His understanding of frontend technologies, solving problems, and experience th…" at bounding box center [927, 559] width 327 height 38
click at [1037, 406] on textarea "He showed good ability to communicate his experience, projects he worked on pre…" at bounding box center [781, 413] width 629 height 29
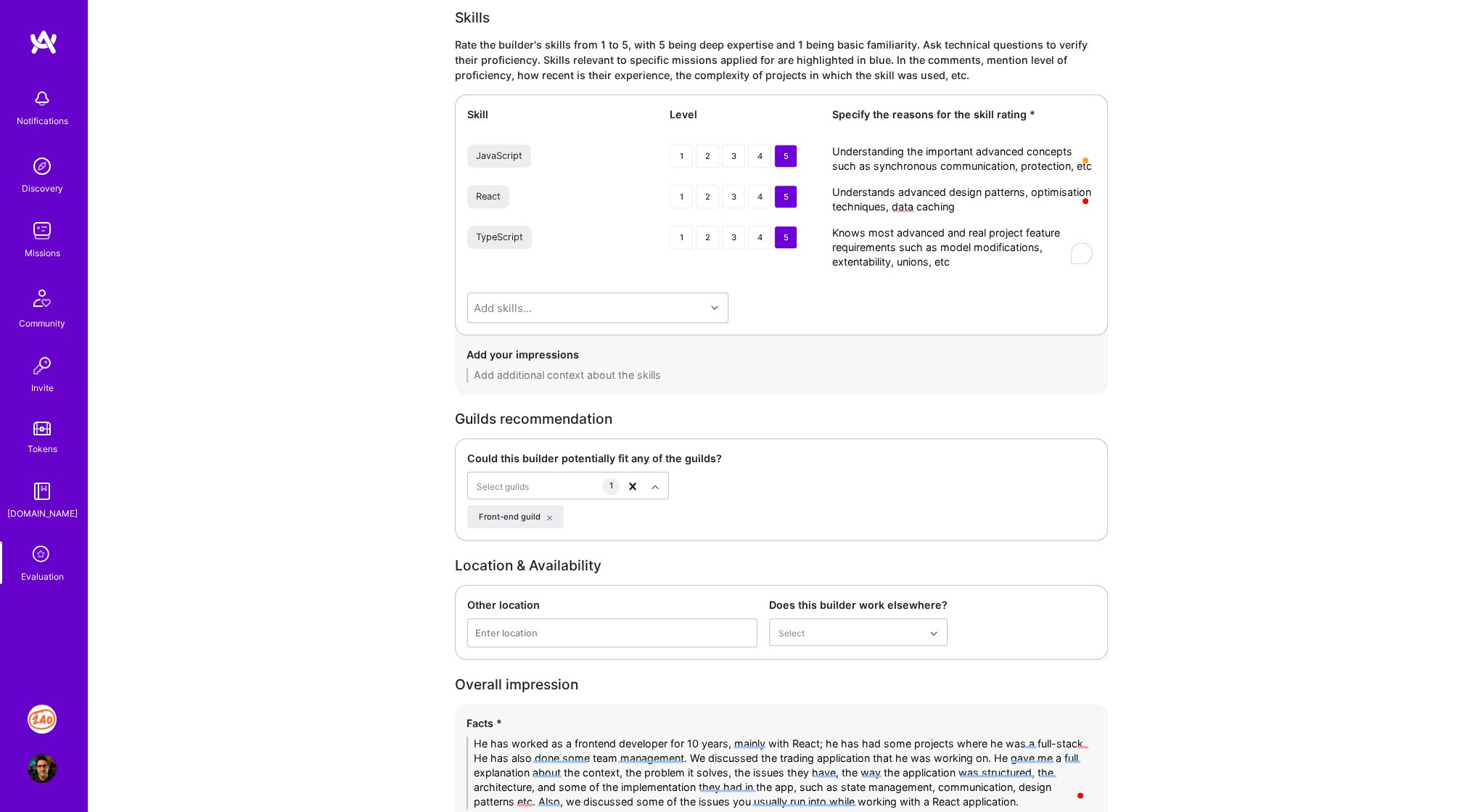
scroll to position [2235, 0]
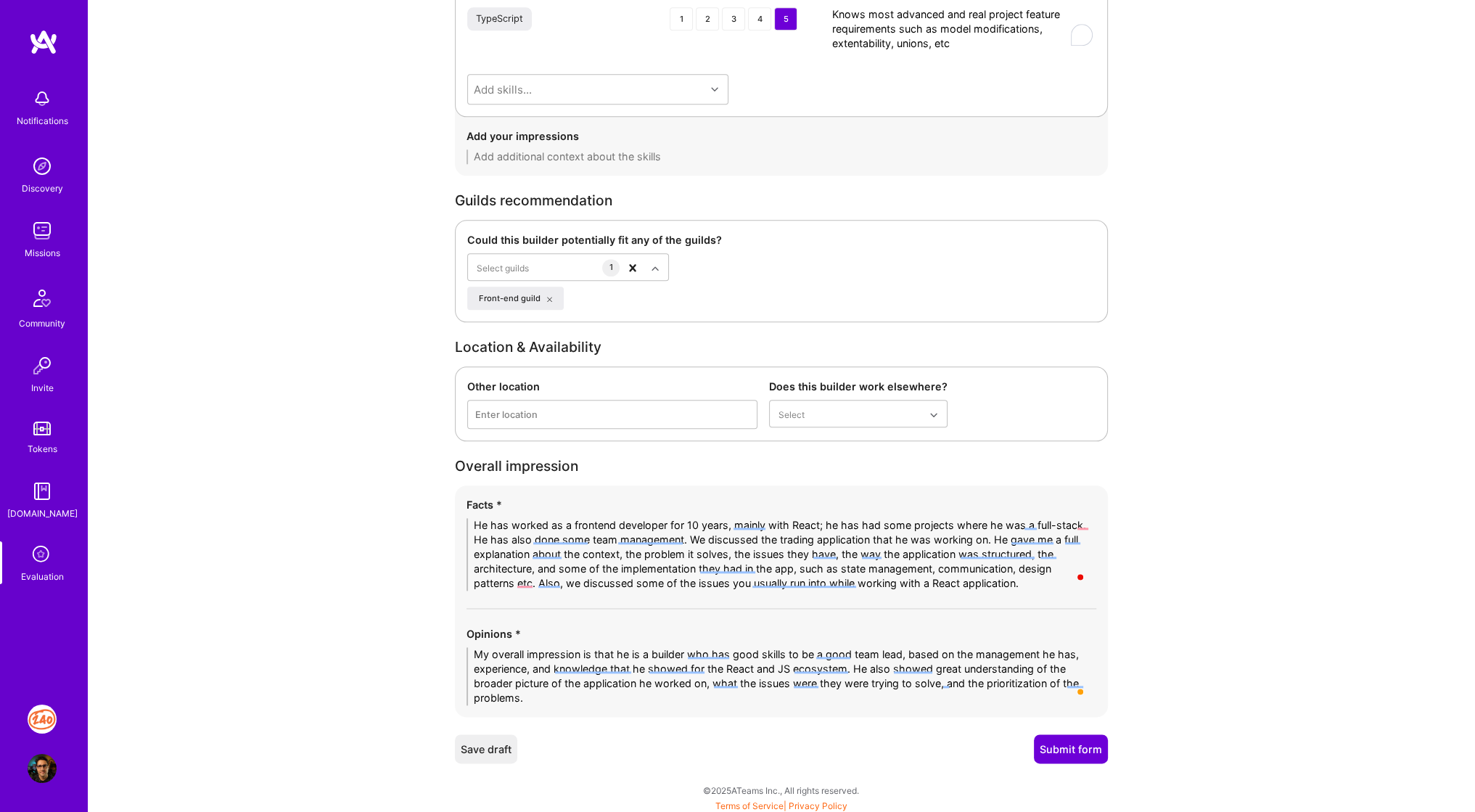
type textarea "He showed good ability to communicate his experience, projects he worked on pre…"
click at [1077, 751] on button "Submit form" at bounding box center [1071, 748] width 74 height 29
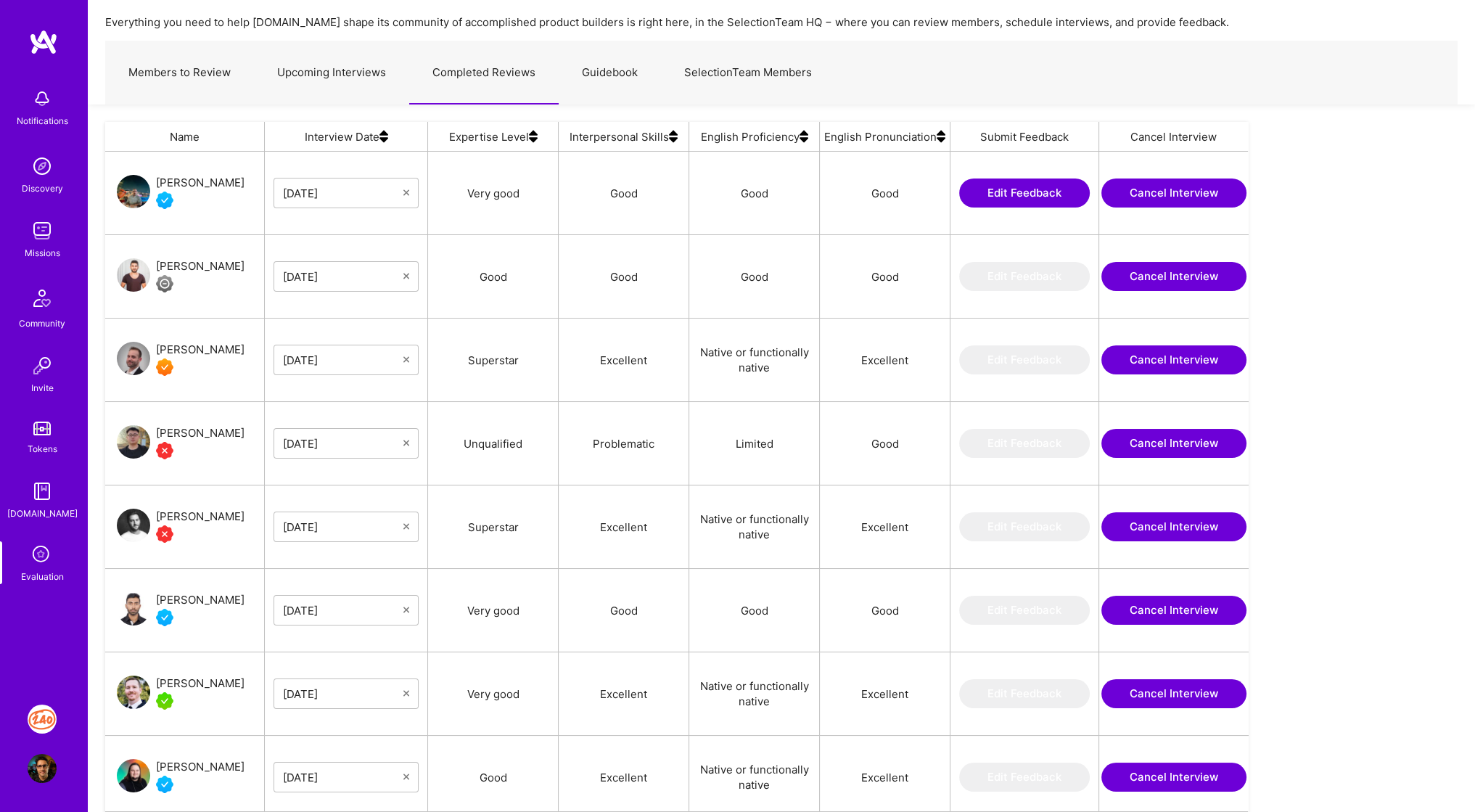
scroll to position [149, 0]
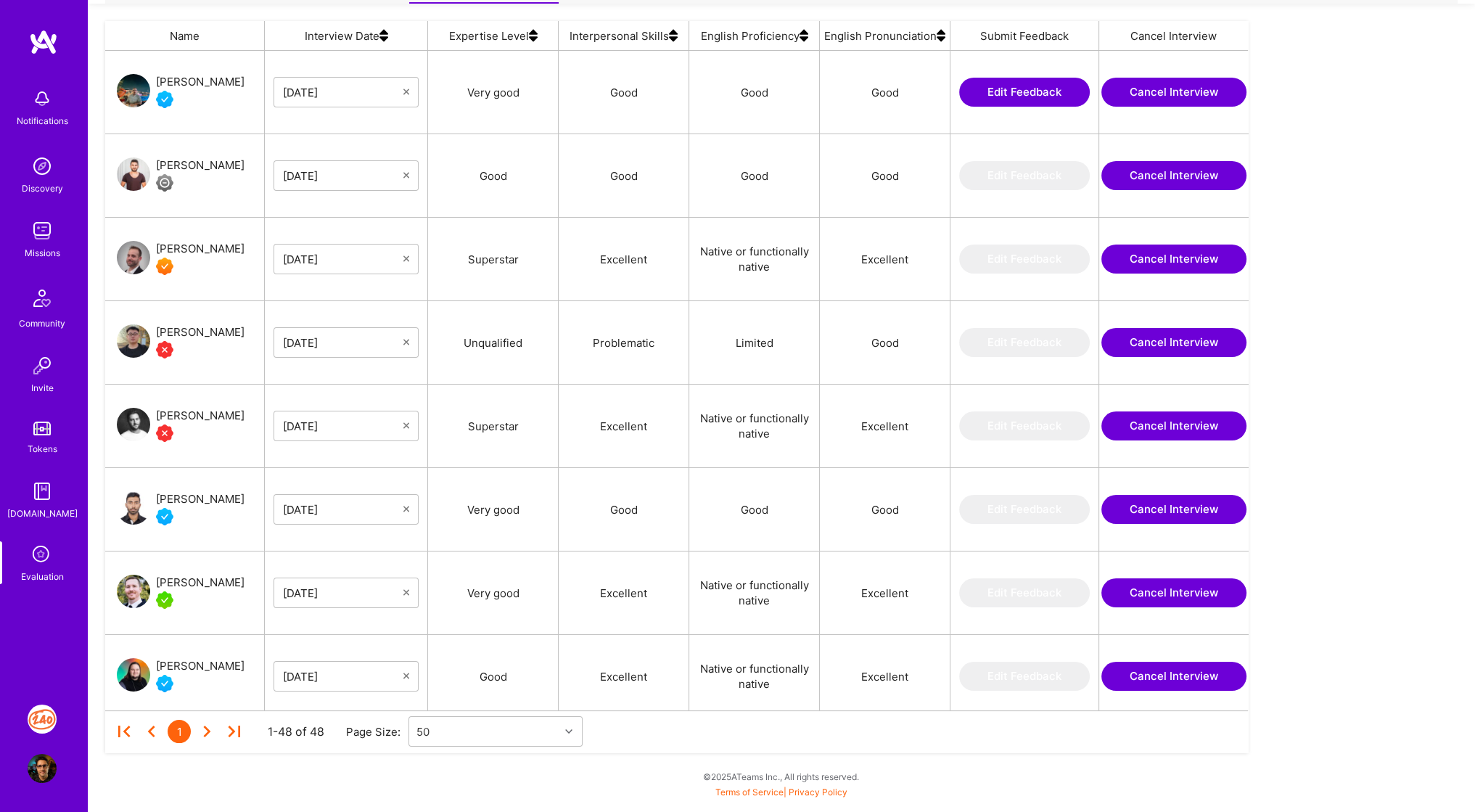
click at [47, 773] on img at bounding box center [42, 768] width 29 height 29
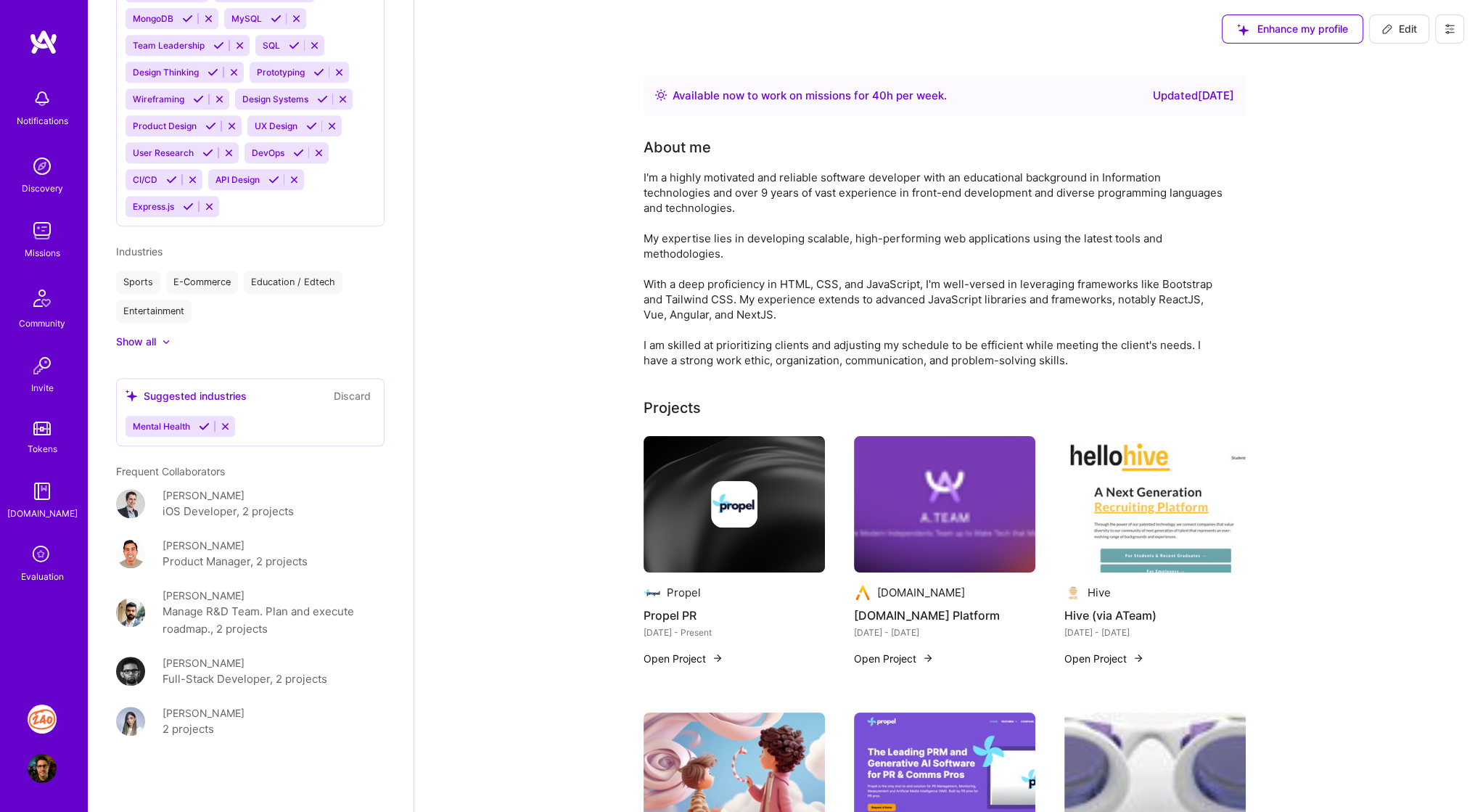
click at [1452, 23] on icon at bounding box center [1450, 29] width 11 height 11
click at [1430, 49] on button "Settings" at bounding box center [1410, 61] width 109 height 37
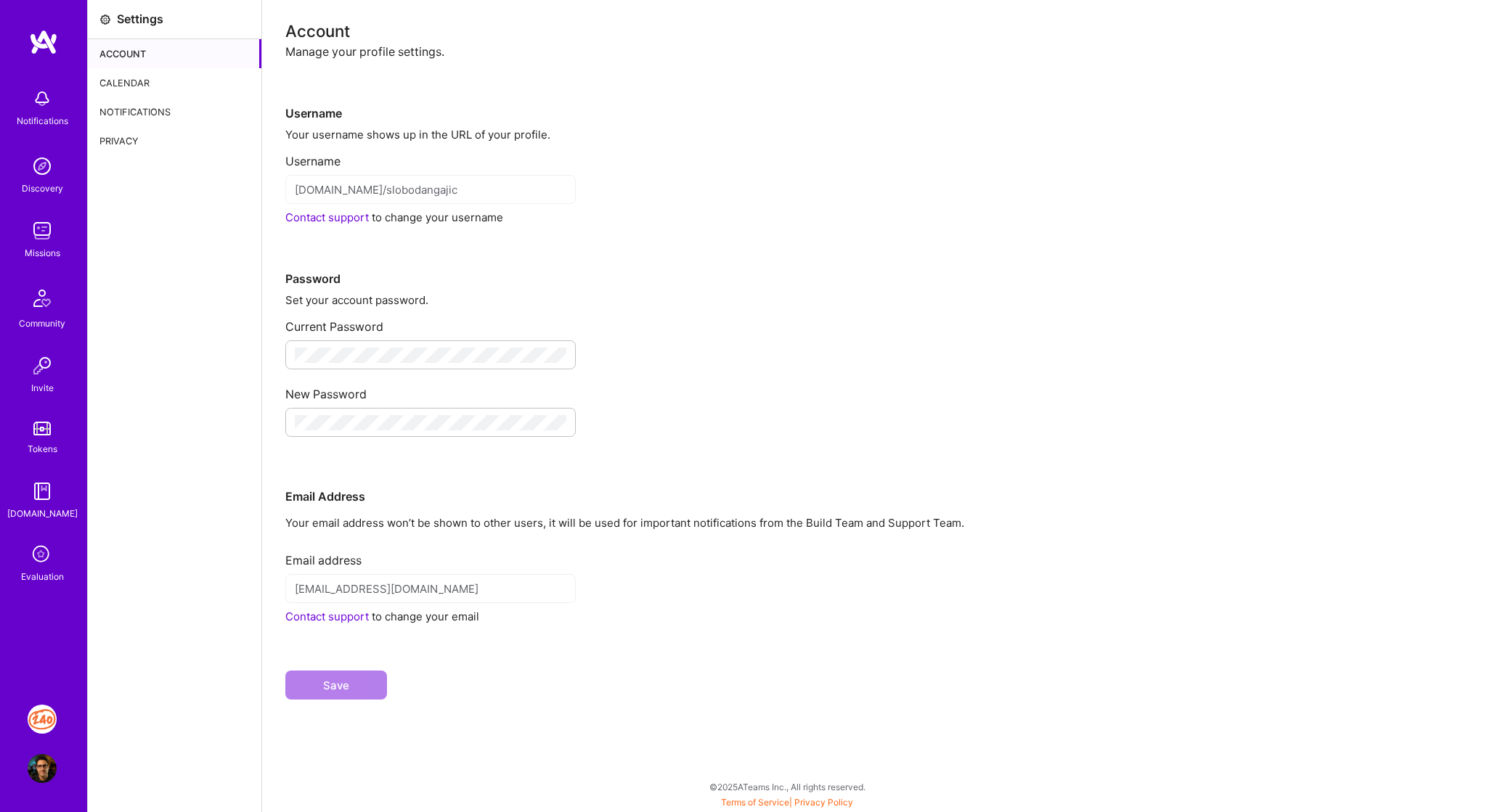
click at [154, 84] on div "Calendar" at bounding box center [174, 82] width 174 height 29
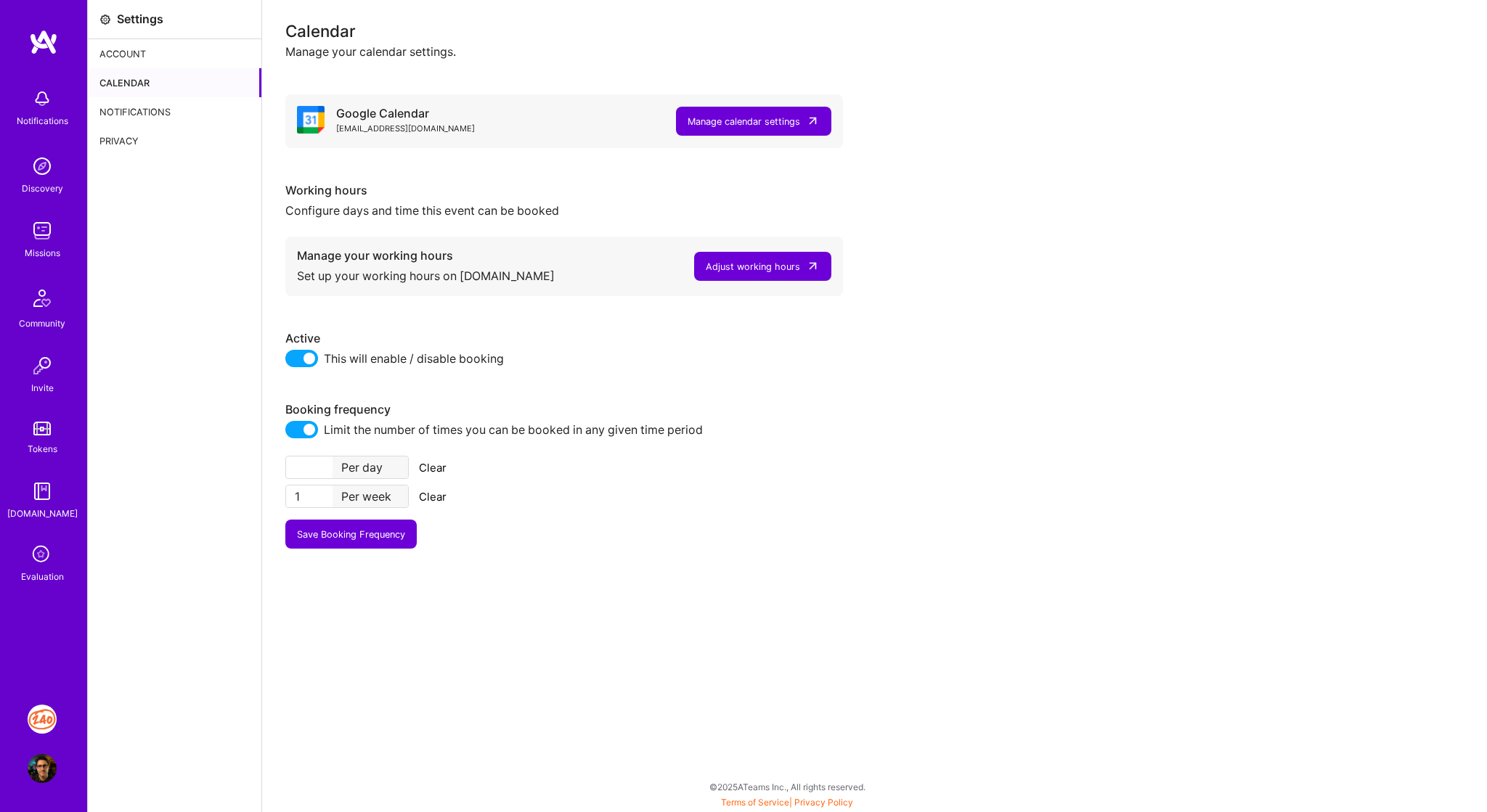
click at [745, 267] on div "Adjust working hours" at bounding box center [753, 266] width 94 height 16
